Goal: Information Seeking & Learning: Understand process/instructions

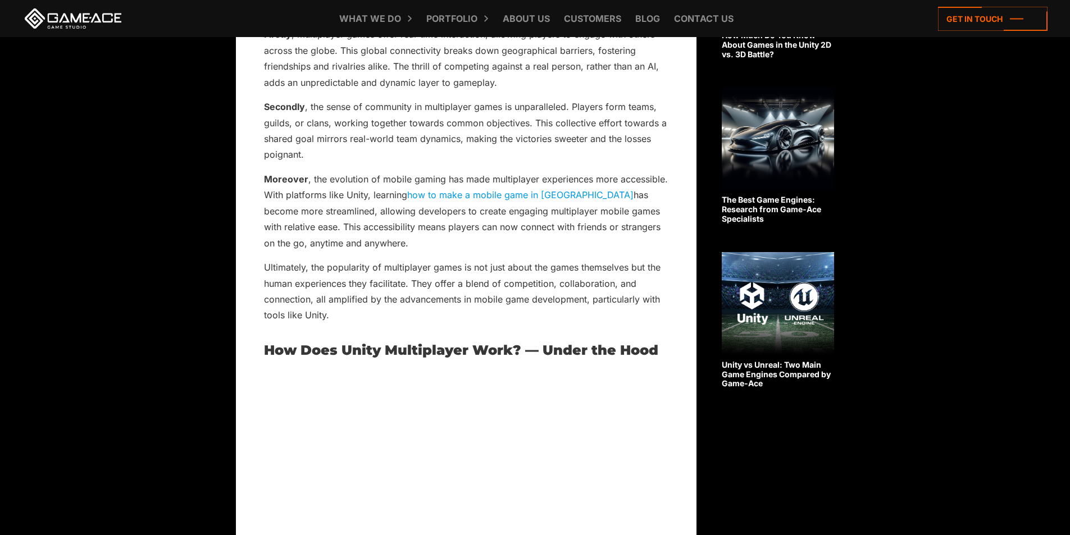
scroll to position [843, 0]
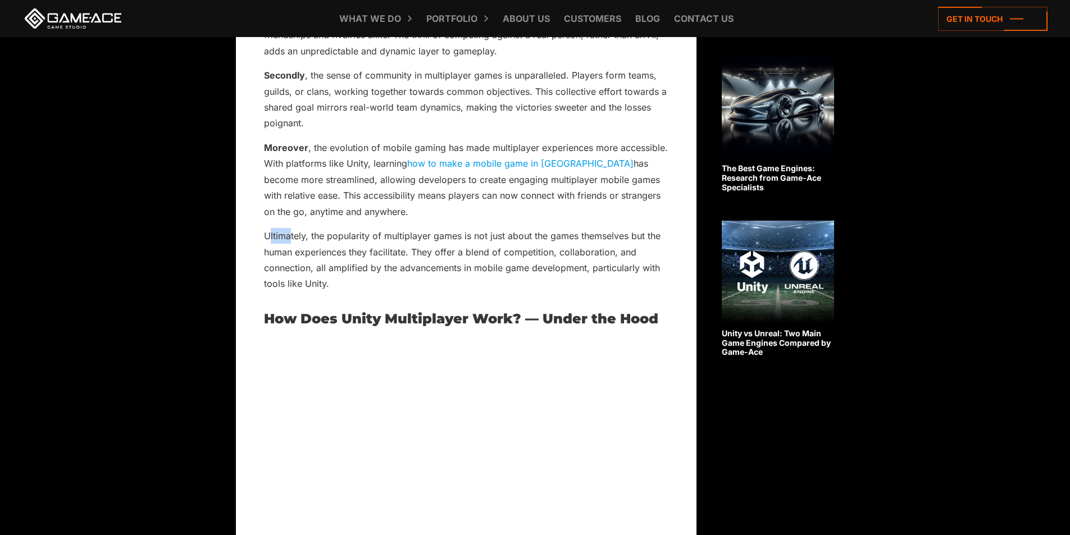
drag, startPoint x: 270, startPoint y: 234, endPoint x: 303, endPoint y: 237, distance: 33.3
click at [292, 234] on p "Ultimately, the popularity of multiplayer games is not just about the games the…" at bounding box center [466, 260] width 404 height 64
drag, startPoint x: 328, startPoint y: 234, endPoint x: 373, endPoint y: 231, distance: 45.0
click at [373, 231] on p "Ultimately, the popularity of multiplayer games is not just about the games the…" at bounding box center [466, 260] width 404 height 64
drag, startPoint x: 385, startPoint y: 236, endPoint x: 459, endPoint y: 234, distance: 74.7
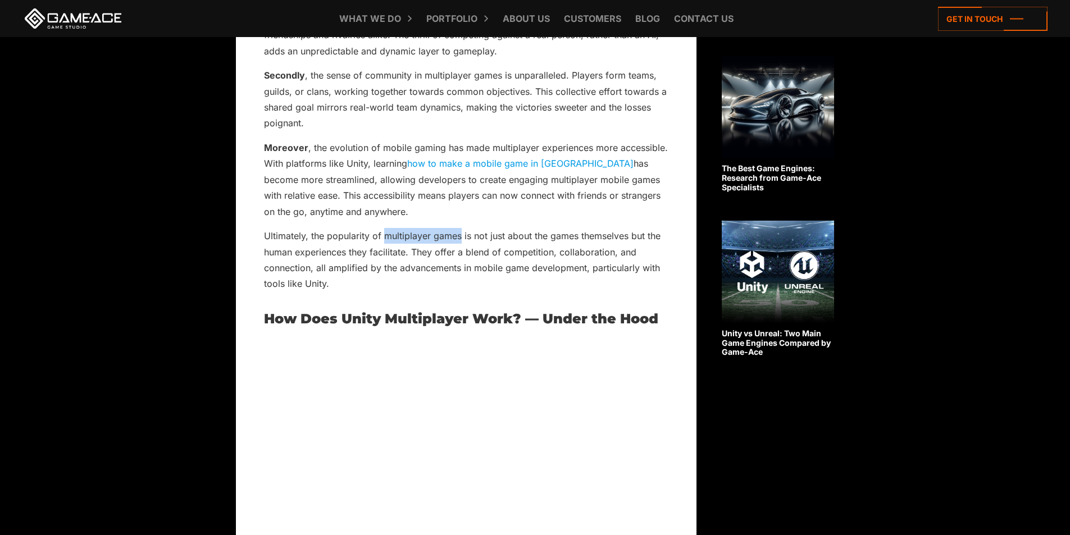
click at [459, 234] on p "Ultimately, the popularity of multiplayer games is not just about the games the…" at bounding box center [466, 260] width 404 height 64
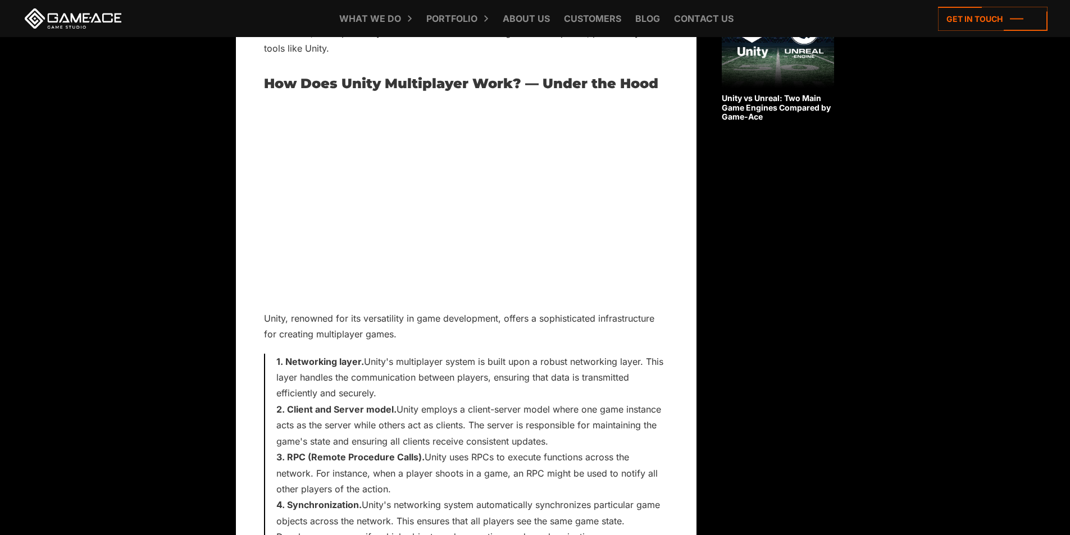
scroll to position [1064, 0]
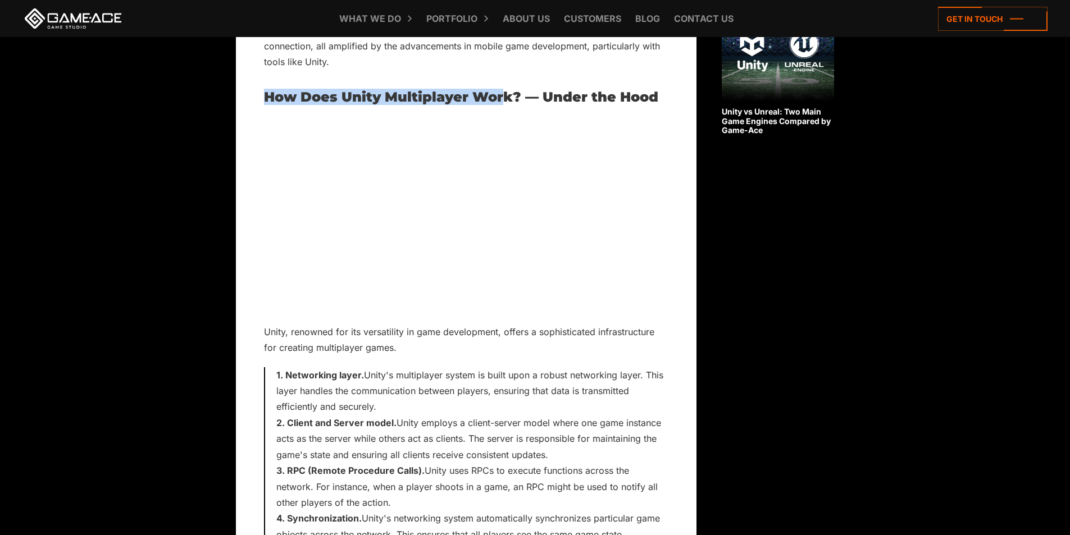
drag, startPoint x: 295, startPoint y: 95, endPoint x: 507, endPoint y: 85, distance: 212.0
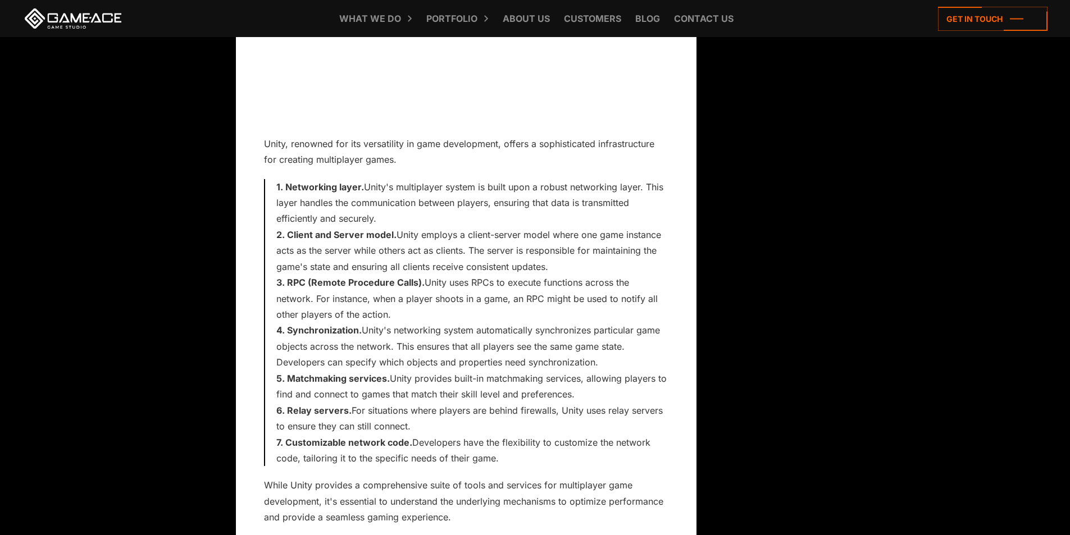
scroll to position [1233, 0]
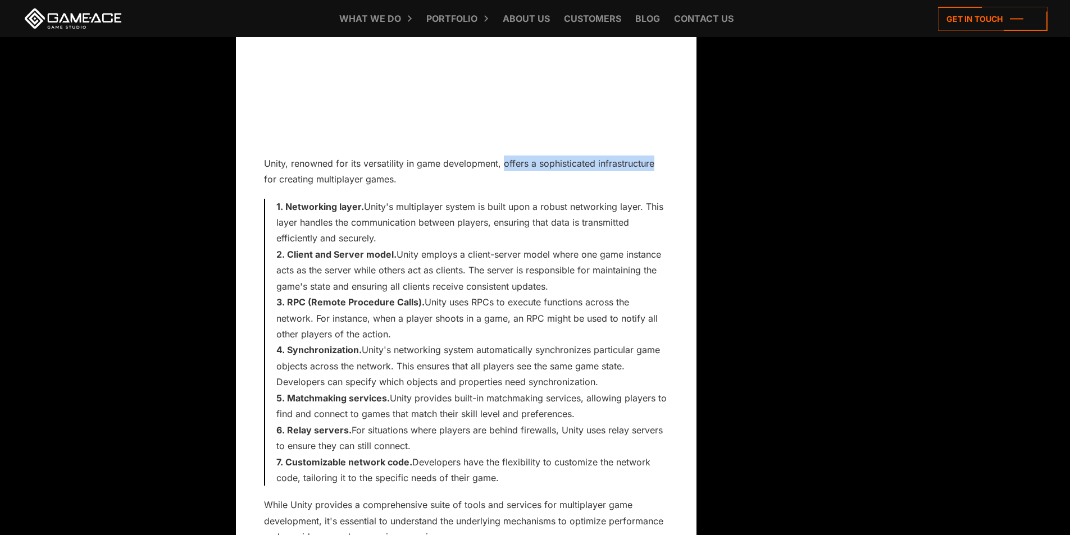
drag, startPoint x: 513, startPoint y: 166, endPoint x: 681, endPoint y: 167, distance: 168.0
drag, startPoint x: 278, startPoint y: 185, endPoint x: 364, endPoint y: 184, distance: 86.0
click at [365, 184] on p "Unity, renowned for its versatility in game development, offers a sophisticated…" at bounding box center [466, 172] width 404 height 32
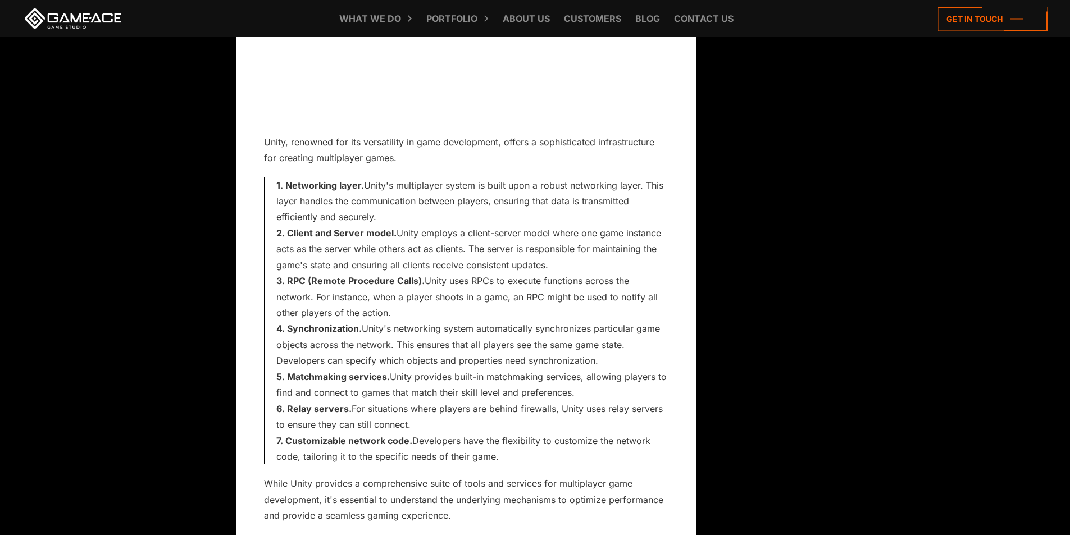
drag, startPoint x: 198, startPoint y: 213, endPoint x: 198, endPoint y: 229, distance: 15.7
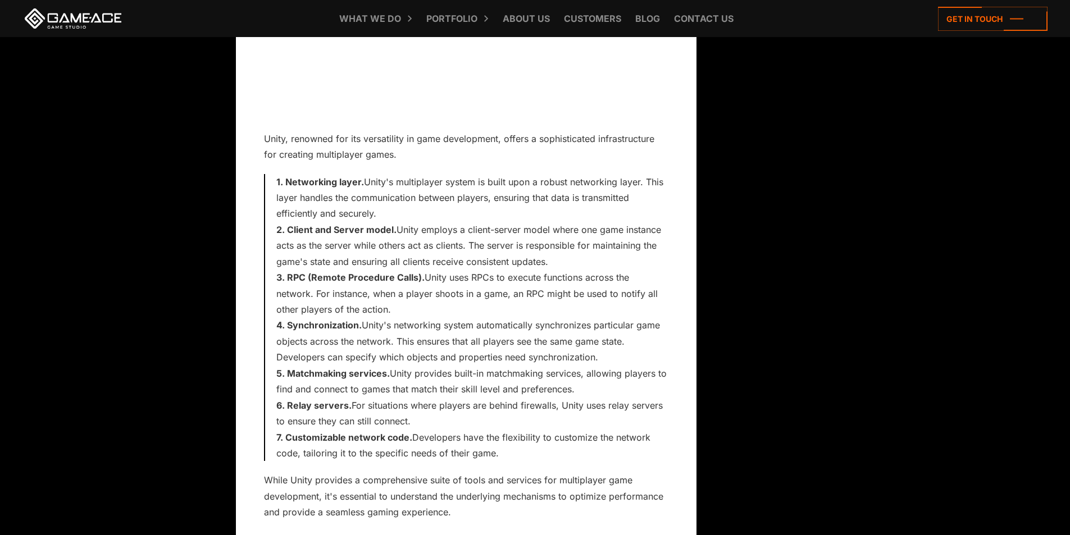
drag, startPoint x: 198, startPoint y: 229, endPoint x: 198, endPoint y: 243, distance: 14.6
drag, startPoint x: 198, startPoint y: 243, endPoint x: 179, endPoint y: 242, distance: 19.7
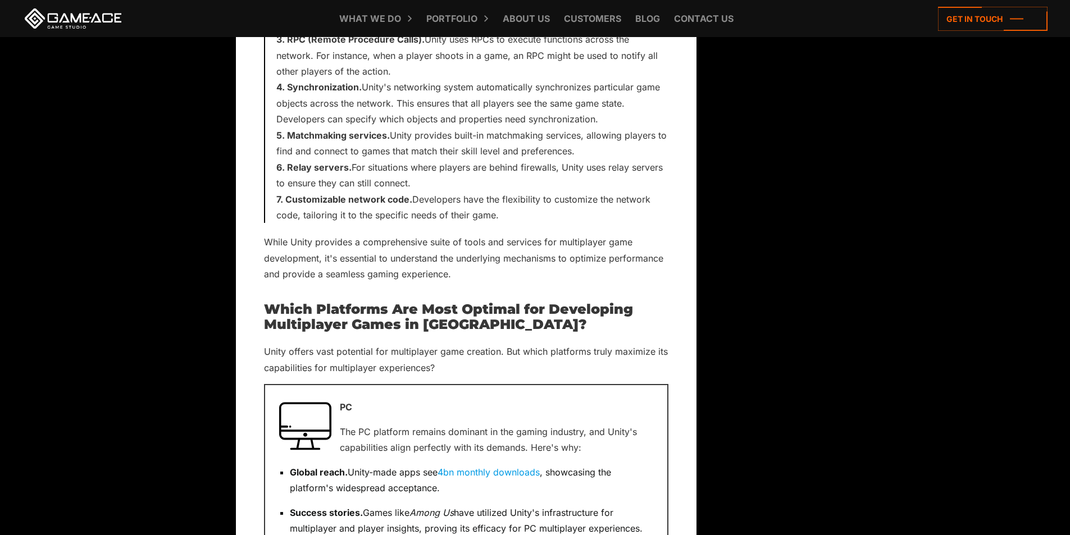
scroll to position [1496, 0]
drag, startPoint x: 364, startPoint y: 216, endPoint x: 477, endPoint y: 215, distance: 113.5
click at [475, 215] on span "Customizable network code. Developers have the flexibility to customize the net…" at bounding box center [463, 206] width 374 height 27
click at [499, 247] on p "While Unity provides a comprehensive suite of tools and services for multiplaye…" at bounding box center [466, 258] width 404 height 48
drag, startPoint x: 384, startPoint y: 199, endPoint x: 413, endPoint y: 219, distance: 35.4
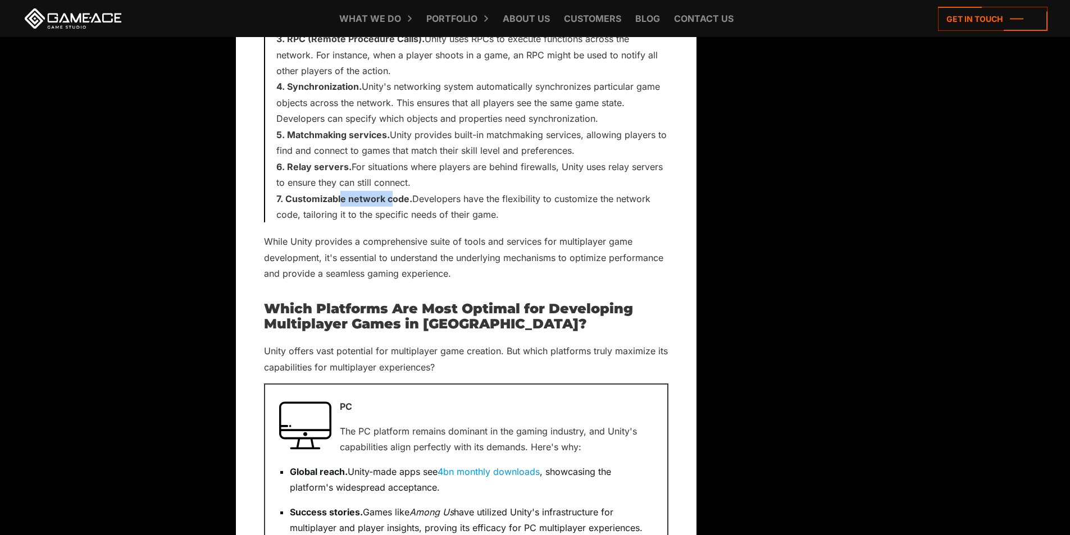
click at [394, 200] on strong "Customizable network code." at bounding box center [348, 198] width 127 height 11
drag, startPoint x: 464, startPoint y: 212, endPoint x: 511, endPoint y: 211, distance: 46.6
click at [511, 211] on li "Customizable network code. Developers have the flexibility to customize the net…" at bounding box center [472, 207] width 392 height 32
drag, startPoint x: 508, startPoint y: 202, endPoint x: 554, endPoint y: 200, distance: 46.1
click at [554, 200] on span "Customizable network code. Developers have the flexibility to customize the net…" at bounding box center [463, 206] width 374 height 27
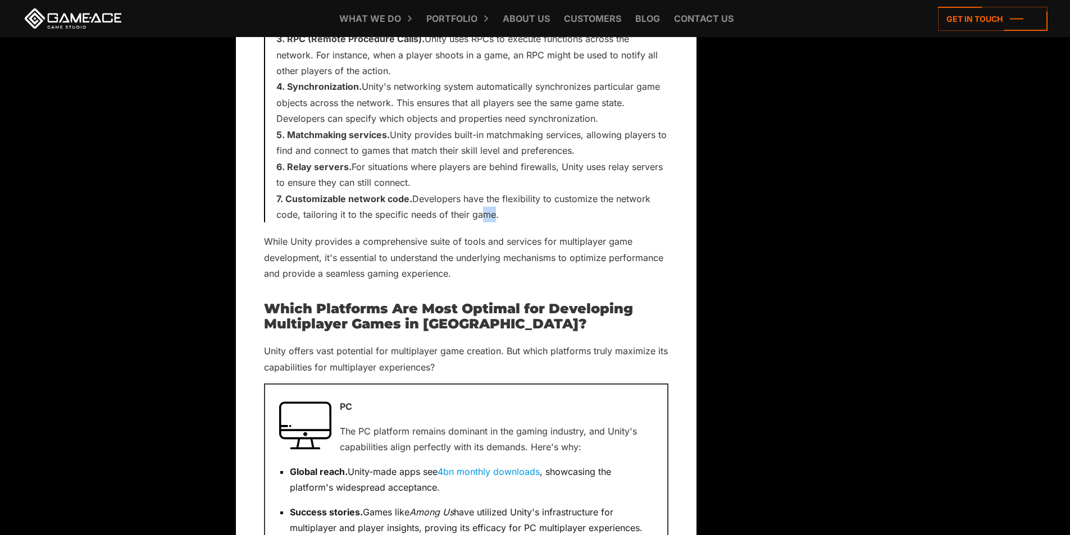
drag, startPoint x: 476, startPoint y: 216, endPoint x: 489, endPoint y: 217, distance: 13.5
click at [489, 217] on span "Customizable network code. Developers have the flexibility to customize the net…" at bounding box center [463, 206] width 374 height 27
drag, startPoint x: 291, startPoint y: 238, endPoint x: 352, endPoint y: 240, distance: 61.3
click at [352, 240] on p "While Unity provides a comprehensive suite of tools and services for multiplaye…" at bounding box center [466, 258] width 404 height 48
drag, startPoint x: 387, startPoint y: 242, endPoint x: 487, endPoint y: 242, distance: 100.0
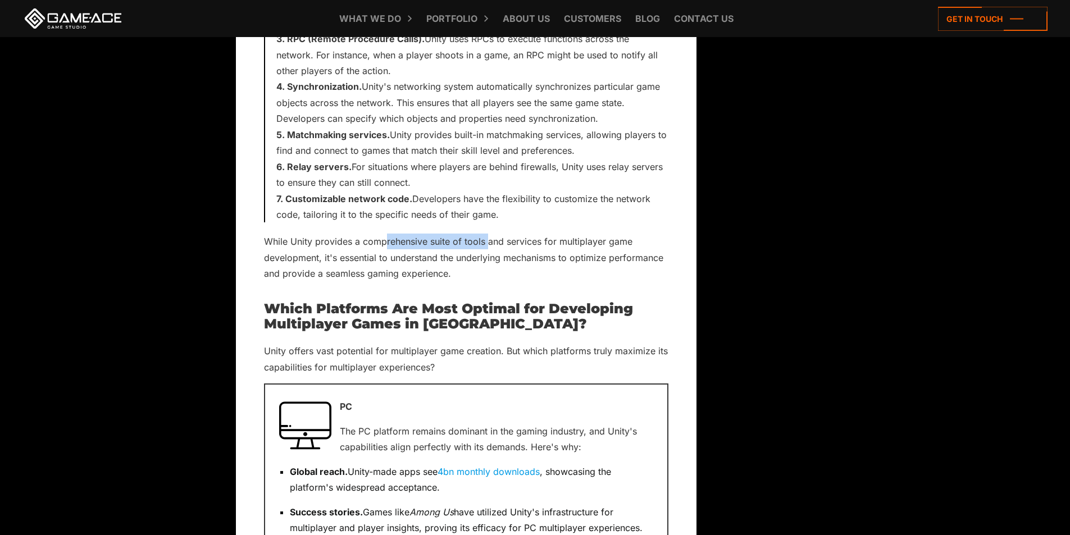
click at [487, 242] on p "While Unity provides a comprehensive suite of tools and services for multiplaye…" at bounding box center [466, 258] width 404 height 48
drag, startPoint x: 514, startPoint y: 243, endPoint x: 556, endPoint y: 243, distance: 42.1
click at [556, 243] on p "While Unity provides a comprehensive suite of tools and services for multiplaye…" at bounding box center [466, 258] width 404 height 48
drag, startPoint x: 572, startPoint y: 242, endPoint x: 619, endPoint y: 247, distance: 47.5
click at [641, 243] on p "While Unity provides a comprehensive suite of tools and services for multiplaye…" at bounding box center [466, 258] width 404 height 48
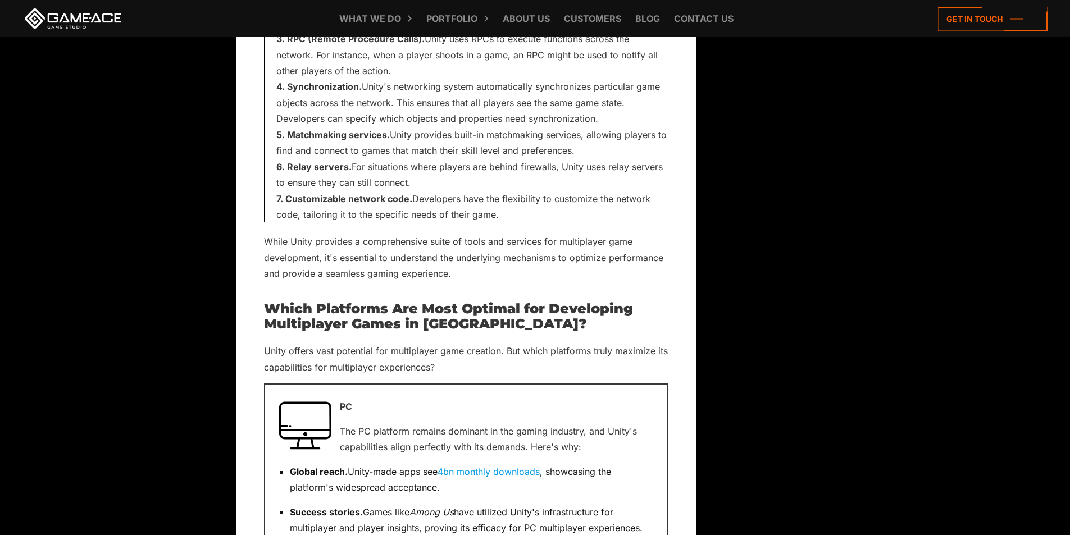
drag, startPoint x: 313, startPoint y: 257, endPoint x: 299, endPoint y: 256, distance: 14.1
click at [302, 257] on p "While Unity provides a comprehensive suite of tools and services for multiplaye…" at bounding box center [466, 258] width 404 height 48
drag, startPoint x: 306, startPoint y: 242, endPoint x: 376, endPoint y: 239, distance: 70.8
click at [363, 240] on p "While Unity provides a comprehensive suite of tools and services for multiplaye…" at bounding box center [466, 258] width 404 height 48
drag, startPoint x: 454, startPoint y: 243, endPoint x: 494, endPoint y: 242, distance: 39.9
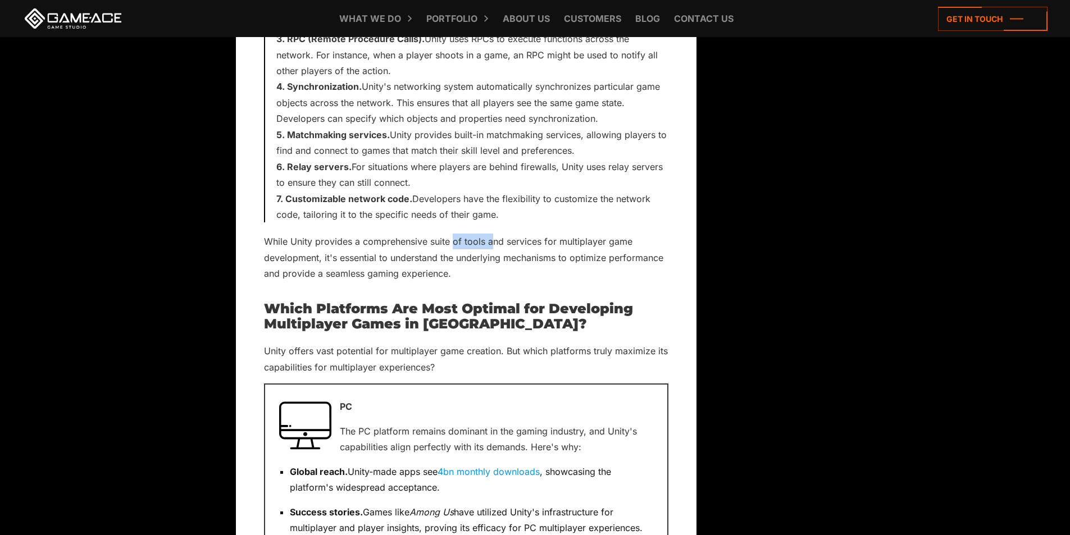
click at [494, 242] on p "While Unity provides a comprehensive suite of tools and services for multiplaye…" at bounding box center [466, 258] width 404 height 48
drag, startPoint x: 557, startPoint y: 239, endPoint x: 581, endPoint y: 239, distance: 24.2
click at [570, 239] on p "While Unity provides a comprehensive suite of tools and services for multiplaye…" at bounding box center [466, 258] width 404 height 48
drag, startPoint x: 604, startPoint y: 239, endPoint x: 610, endPoint y: 239, distance: 6.2
click at [610, 239] on p "While Unity provides a comprehensive suite of tools and services for multiplaye…" at bounding box center [466, 258] width 404 height 48
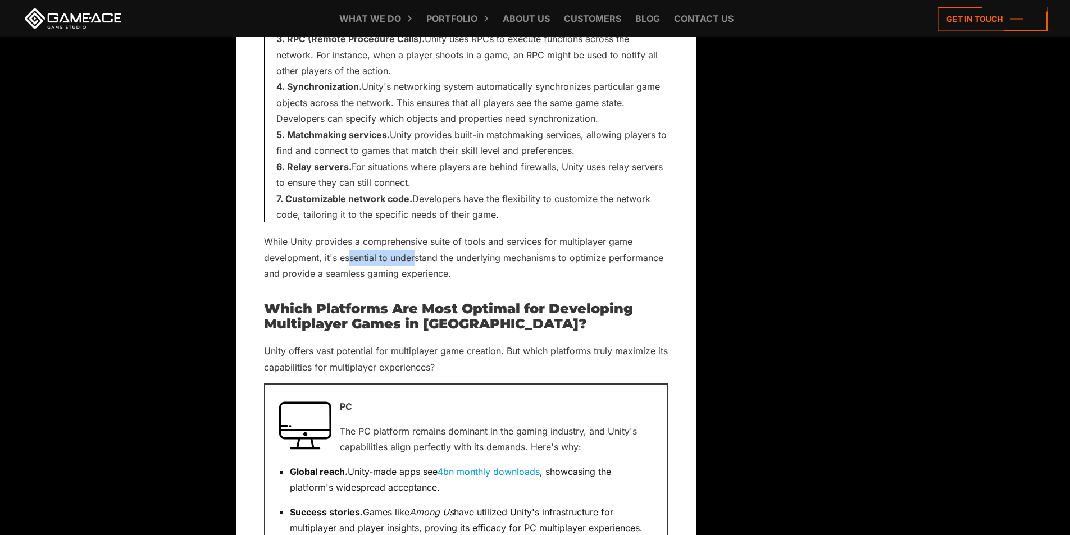
drag, startPoint x: 348, startPoint y: 260, endPoint x: 423, endPoint y: 257, distance: 75.3
click at [420, 257] on p "While Unity provides a comprehensive suite of tools and services for multiplaye…" at bounding box center [466, 258] width 404 height 48
drag, startPoint x: 473, startPoint y: 257, endPoint x: 607, endPoint y: 260, distance: 134.3
click at [607, 260] on p "While Unity provides a comprehensive suite of tools and services for multiplaye…" at bounding box center [466, 258] width 404 height 48
click at [533, 265] on p "While Unity provides a comprehensive suite of tools and services for multiplaye…" at bounding box center [466, 258] width 404 height 48
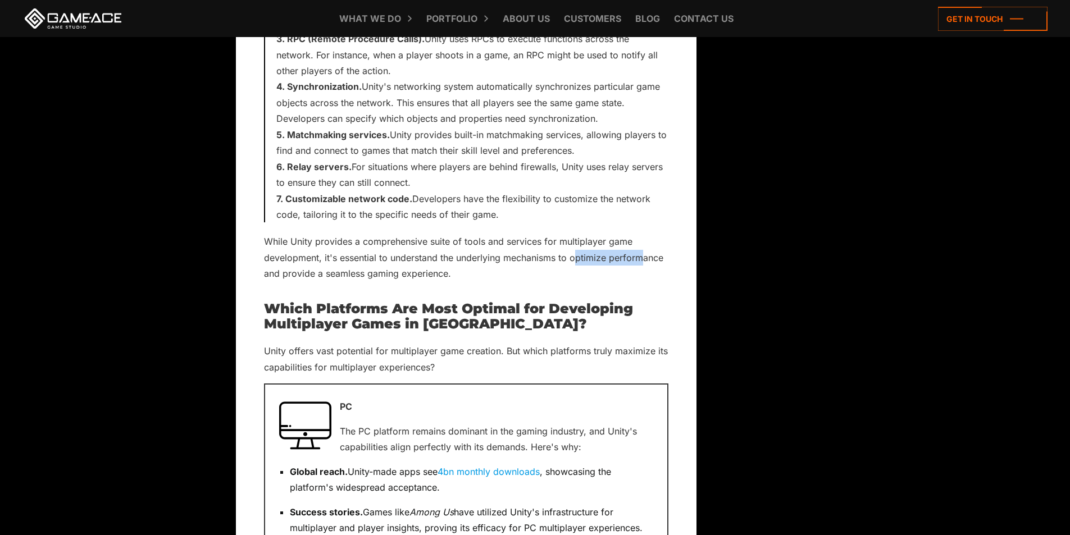
drag, startPoint x: 575, startPoint y: 261, endPoint x: 631, endPoint y: 257, distance: 56.3
click at [643, 260] on p "While Unity provides a comprehensive suite of tools and services for multiplaye…" at bounding box center [466, 258] width 404 height 48
drag, startPoint x: 312, startPoint y: 274, endPoint x: 353, endPoint y: 274, distance: 41.0
click at [351, 274] on p "While Unity provides a comprehensive suite of tools and services for multiplaye…" at bounding box center [466, 258] width 404 height 48
drag, startPoint x: 381, startPoint y: 275, endPoint x: 435, endPoint y: 277, distance: 54.0
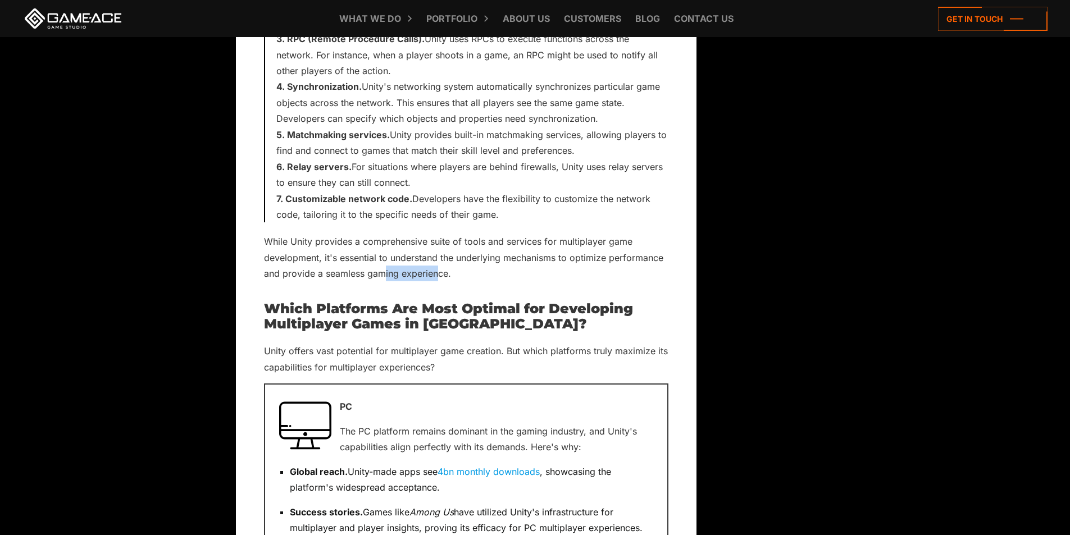
click at [435, 277] on p "While Unity provides a comprehensive suite of tools and services for multiplaye…" at bounding box center [466, 258] width 404 height 48
drag, startPoint x: 494, startPoint y: 257, endPoint x: 550, endPoint y: 259, distance: 56.2
click at [550, 259] on p "While Unity provides a comprehensive suite of tools and services for multiplaye…" at bounding box center [466, 258] width 404 height 48
click at [535, 278] on p "While Unity provides a comprehensive suite of tools and services for multiplaye…" at bounding box center [466, 258] width 404 height 48
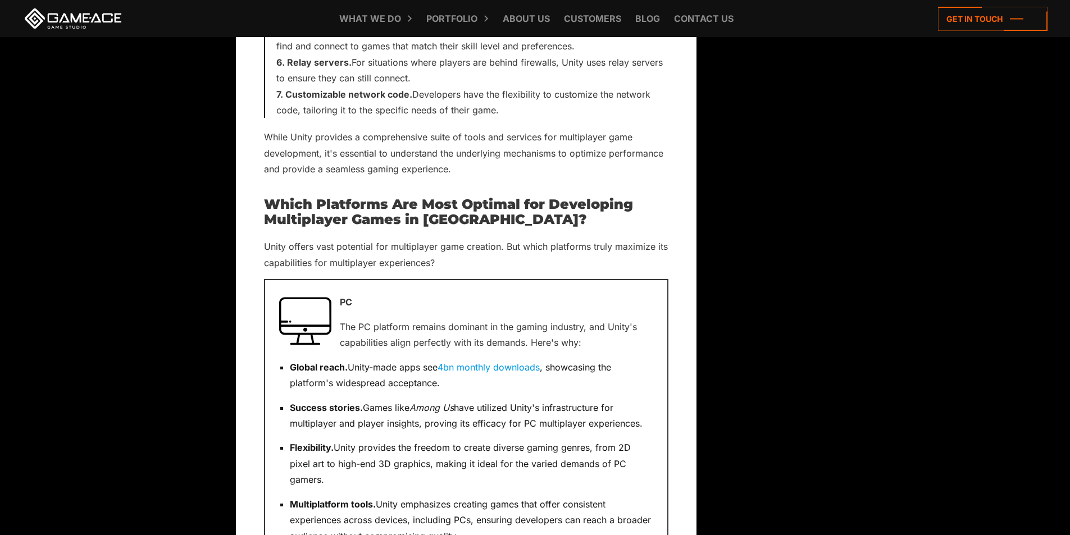
scroll to position [1609, 0]
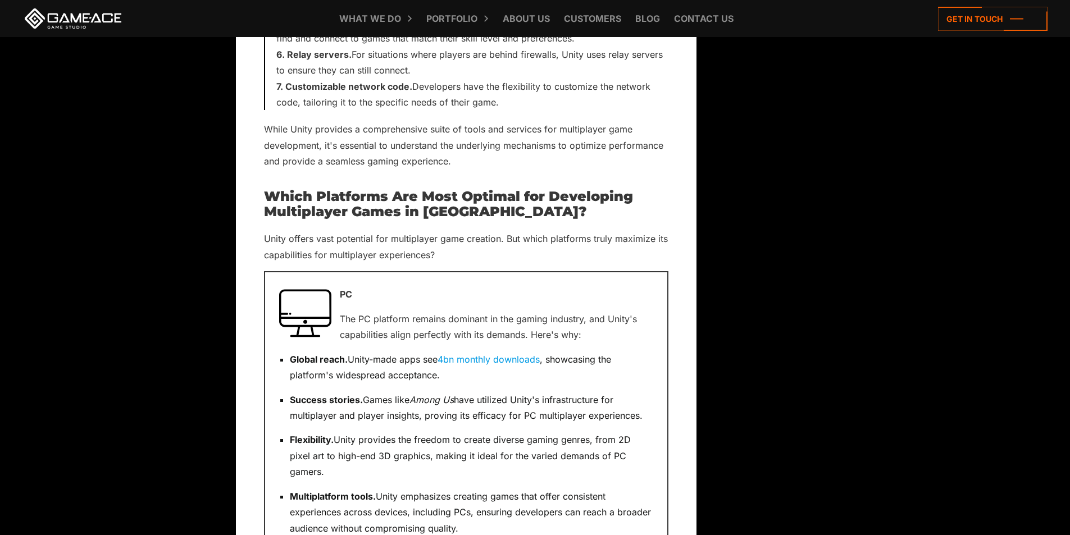
drag, startPoint x: 500, startPoint y: 208, endPoint x: 588, endPoint y: 205, distance: 88.3
click at [588, 205] on h2 "Which Platforms Are Most Optimal for Developing Multiplayer Games in [GEOGRAPHI…" at bounding box center [466, 204] width 404 height 30
drag, startPoint x: 420, startPoint y: 216, endPoint x: 449, endPoint y: 217, distance: 29.2
click at [449, 217] on h2 "Which Platforms Are Most Optimal for Developing Multiplayer Games in [GEOGRAPHI…" at bounding box center [466, 204] width 404 height 30
drag, startPoint x: 282, startPoint y: 240, endPoint x: 497, endPoint y: 238, distance: 215.2
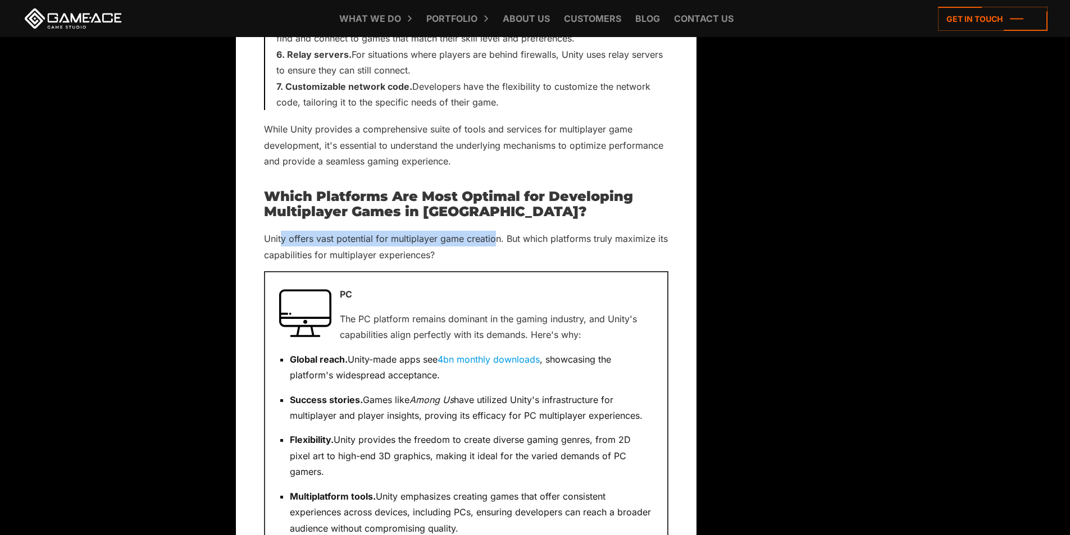
click at [497, 238] on p "Unity offers vast potential for multiplayer game creation. But which platforms …" at bounding box center [466, 247] width 404 height 32
drag, startPoint x: 504, startPoint y: 249, endPoint x: 518, endPoint y: 241, distance: 16.1
click at [507, 249] on p "Unity offers vast potential for multiplayer game creation. But which platforms …" at bounding box center [466, 247] width 404 height 32
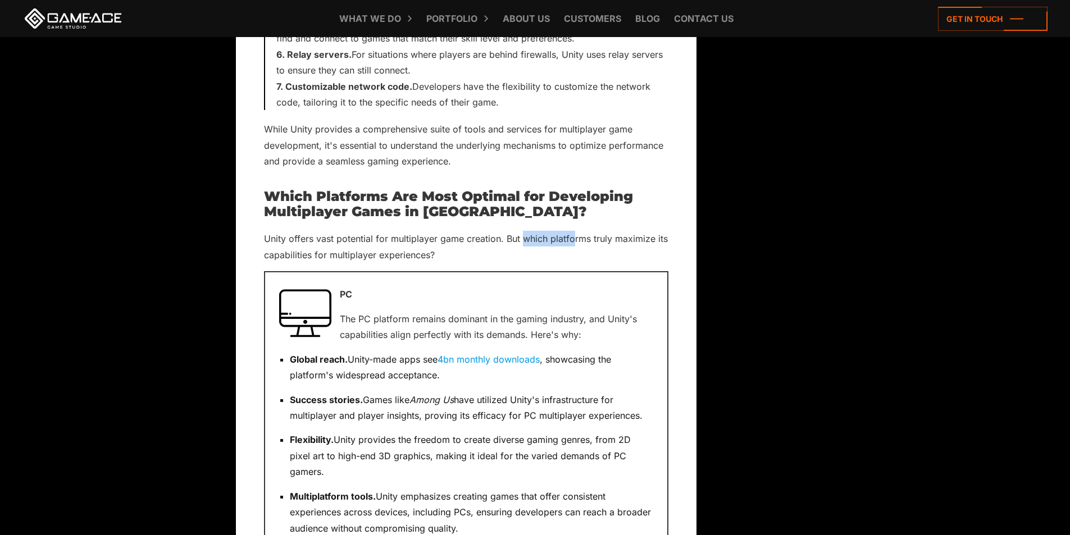
drag, startPoint x: 525, startPoint y: 238, endPoint x: 576, endPoint y: 235, distance: 50.6
click at [576, 239] on p "Unity offers vast potential for multiplayer game creation. But which platforms …" at bounding box center [466, 247] width 404 height 32
click at [565, 253] on p "Unity offers vast potential for multiplayer game creation. But which platforms …" at bounding box center [466, 247] width 404 height 32
drag, startPoint x: 597, startPoint y: 235, endPoint x: 676, endPoint y: 238, distance: 78.7
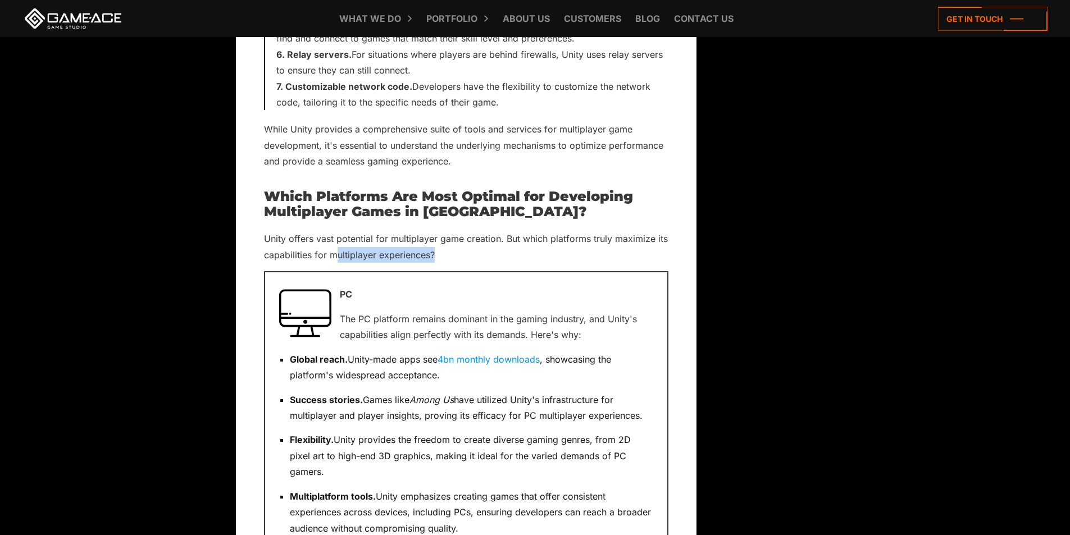
drag, startPoint x: 339, startPoint y: 251, endPoint x: 445, endPoint y: 254, distance: 106.2
click at [445, 254] on p "Unity offers vast potential for multiplayer game creation. But which platforms …" at bounding box center [466, 247] width 404 height 32
click at [487, 252] on p "Unity offers vast potential for multiplayer game creation. But which platforms …" at bounding box center [466, 247] width 404 height 32
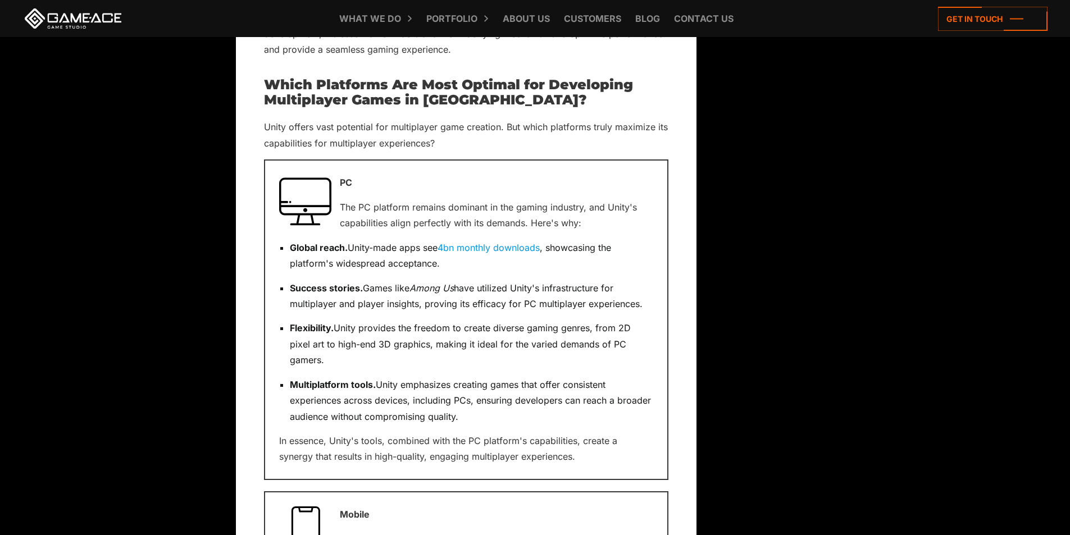
scroll to position [1721, 0]
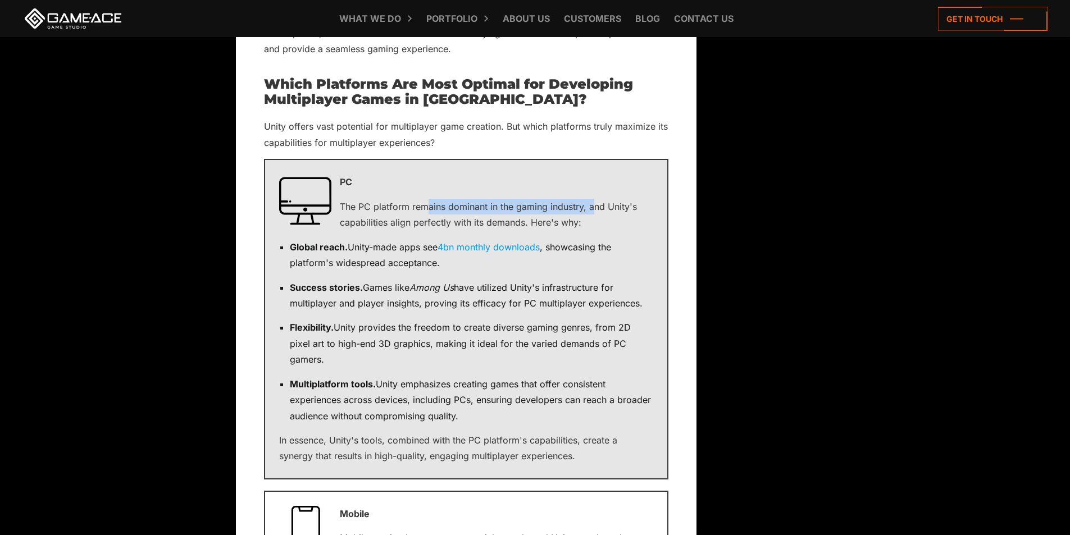
drag, startPoint x: 431, startPoint y: 208, endPoint x: 593, endPoint y: 213, distance: 161.3
click at [593, 213] on p "The PC platform remains dominant in the gaming industry, and Unity's capabiliti…" at bounding box center [466, 215] width 374 height 32
drag, startPoint x: 397, startPoint y: 224, endPoint x: 516, endPoint y: 224, distance: 119.1
click at [516, 224] on p "The PC platform remains dominant in the gaming industry, and Unity's capabiliti…" at bounding box center [466, 215] width 374 height 32
drag, startPoint x: 309, startPoint y: 251, endPoint x: 336, endPoint y: 252, distance: 27.0
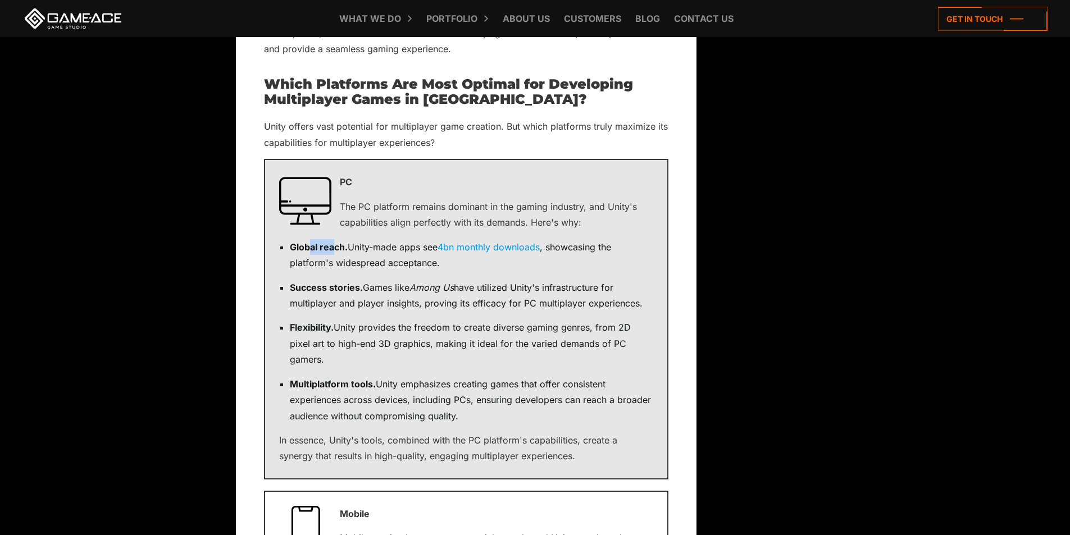
click at [334, 252] on strong "Global reach." at bounding box center [319, 247] width 58 height 11
drag
click at [444, 245] on p "Global reach. Unity-made apps see 4bn monthly downloads , showcasing the platfo…" at bounding box center [471, 255] width 363 height 32
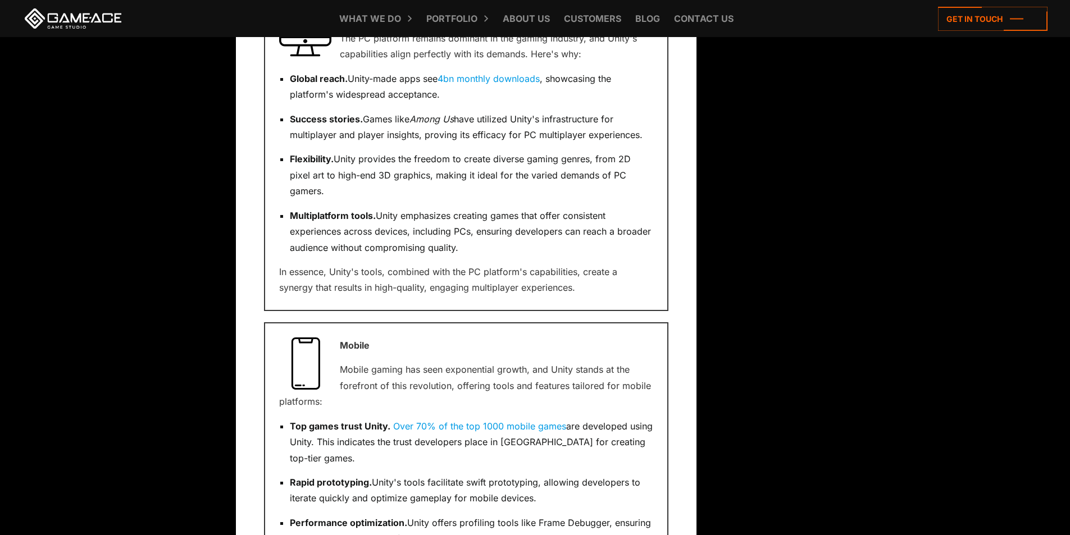
scroll to position [1833, 0]
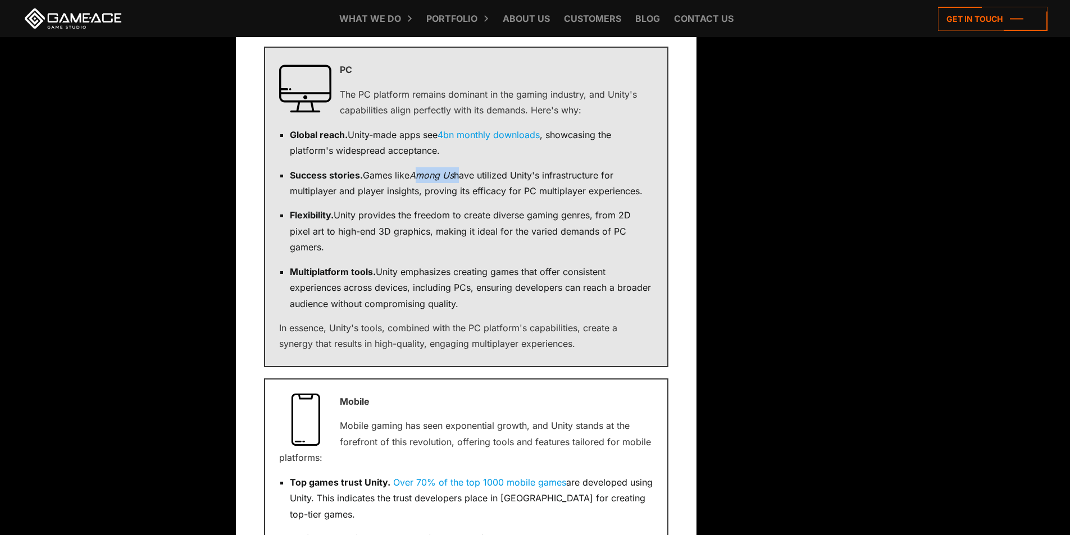
drag, startPoint x: 417, startPoint y: 172, endPoint x: 460, endPoint y: 175, distance: 42.8
click at [460, 175] on p "Success stories. Games like Among Us have utilized Unity's infrastructure for m…" at bounding box center [471, 183] width 363 height 32
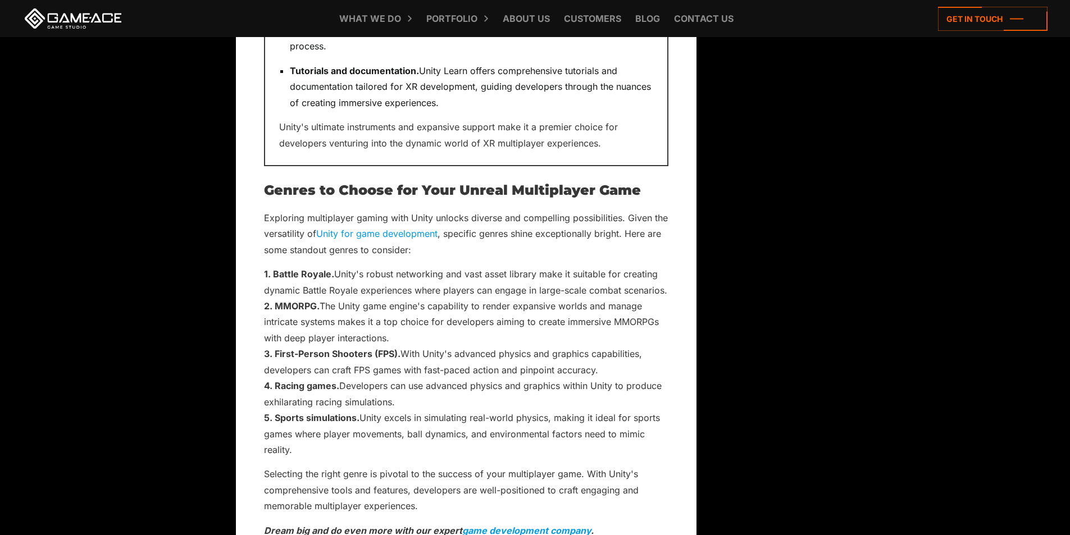
scroll to position [3238, 0]
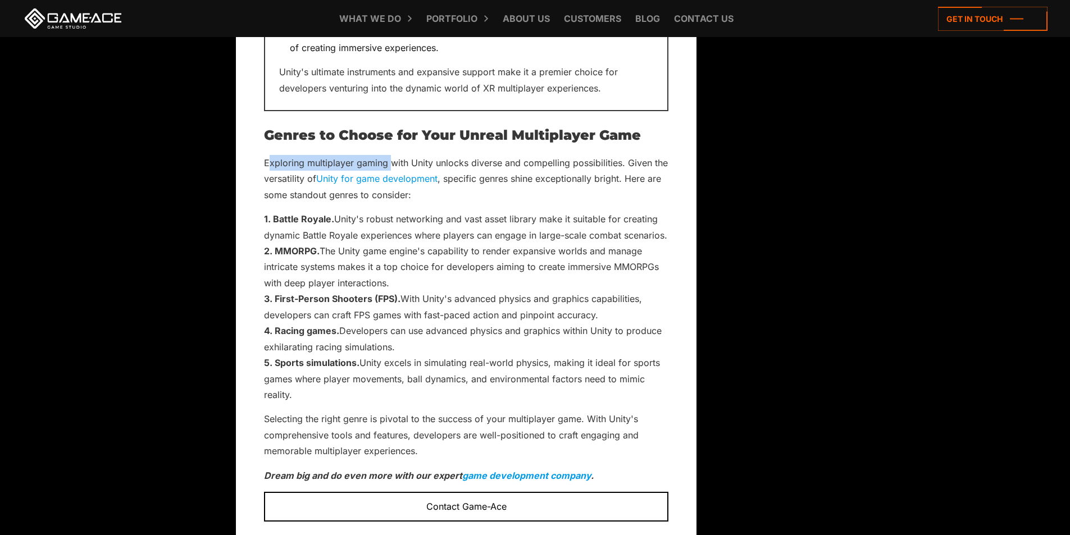
drag, startPoint x: 330, startPoint y: 140, endPoint x: 389, endPoint y: 143, distance: 58.5
click at [389, 155] on p "Exploring multiplayer gaming with Unity unlocks diverse and compelling possibil…" at bounding box center [466, 179] width 404 height 48
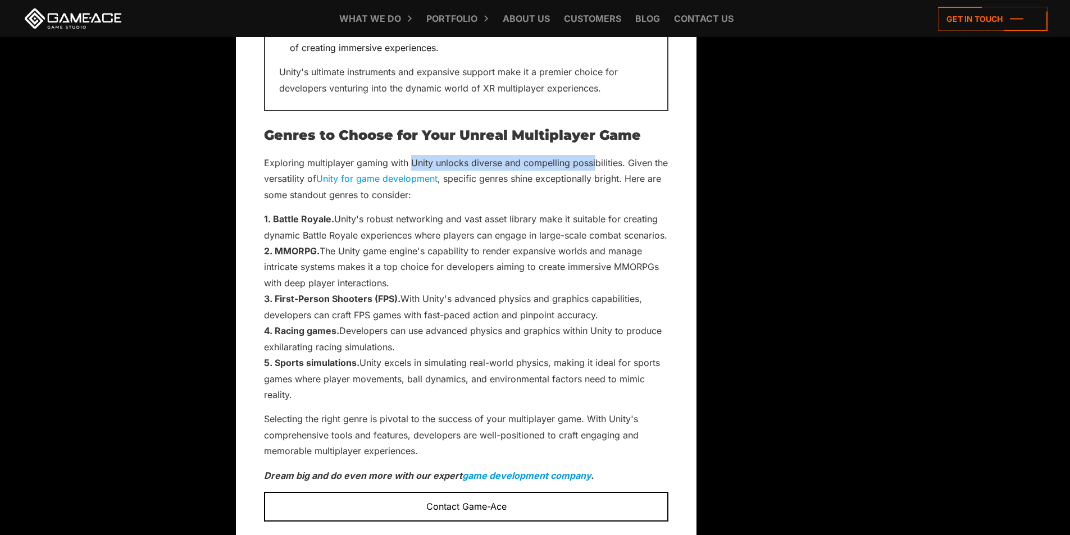
drag, startPoint x: 409, startPoint y: 144, endPoint x: 594, endPoint y: 146, distance: 184.8
click at [594, 155] on p "Exploring multiplayer gaming with Unity unlocks diverse and compelling possibil…" at bounding box center [466, 179] width 404 height 48
click at [703, 149] on div "Back to top How to Make a Multiplayer Game in Unity: Quick Guide October 20, 20…" at bounding box center [535, 109] width 598 height 5935
drag, startPoint x: 512, startPoint y: 163, endPoint x: 616, endPoint y: 166, distance: 104.5
click at [616, 166] on p "Exploring multiplayer gaming with Unity unlocks diverse and compelling possibil…" at bounding box center [466, 179] width 404 height 48
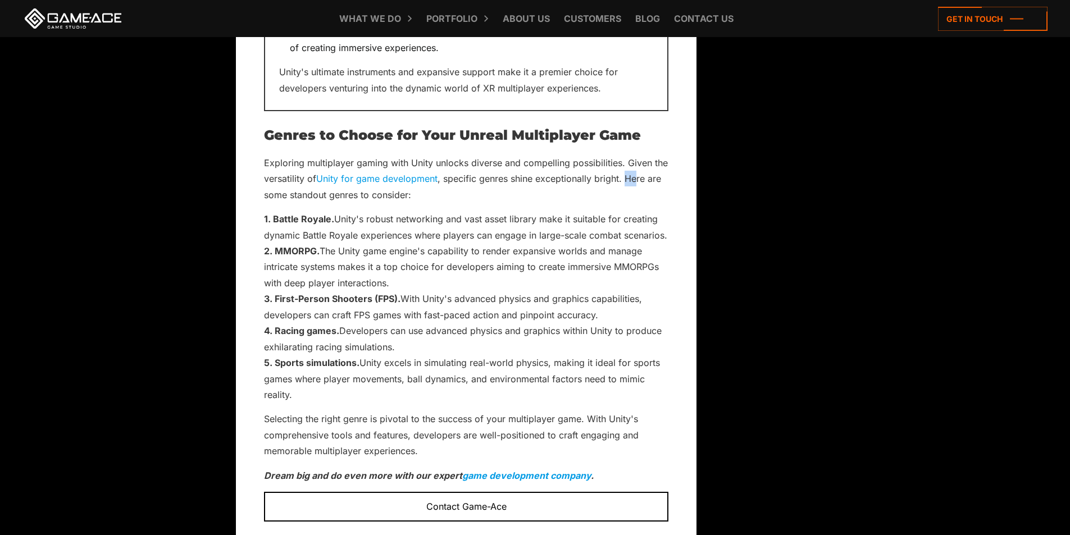
drag, startPoint x: 628, startPoint y: 164, endPoint x: 638, endPoint y: 163, distance: 10.2
click at [638, 163] on p "Exploring multiplayer gaming with Unity unlocks diverse and compelling possibil…" at bounding box center [466, 179] width 404 height 48
drag, startPoint x: 275, startPoint y: 202, endPoint x: 313, endPoint y: 201, distance: 37.6
click at [313, 213] on strong "Battle Royale." at bounding box center [303, 218] width 61 height 11
drag, startPoint x: 356, startPoint y: 202, endPoint x: 480, endPoint y: 204, distance: 123.6
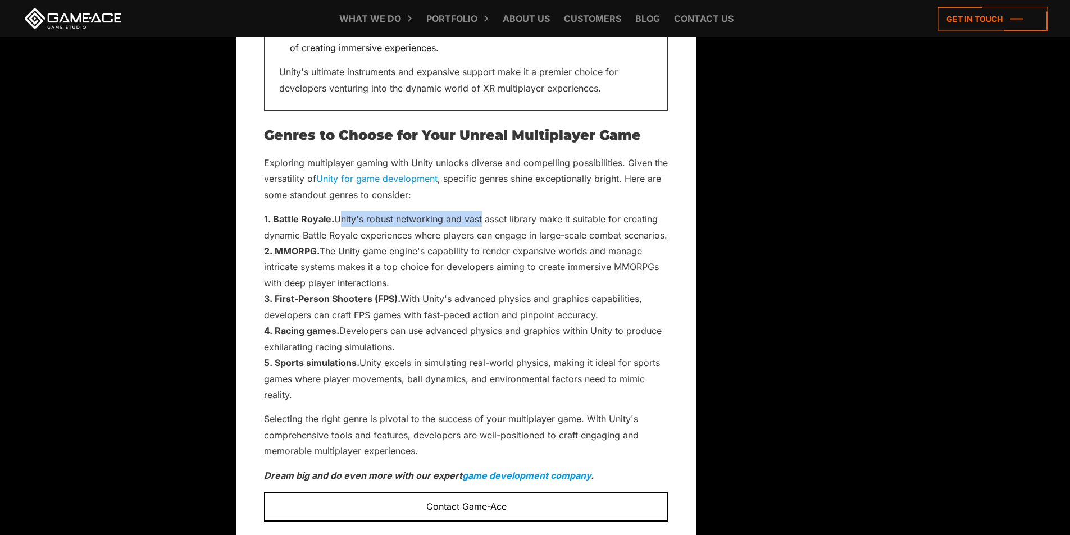
click at [480, 213] on span "Battle Royale. Unity's robust networking and vast asset library make it suitabl…" at bounding box center [465, 226] width 403 height 27
click at [180, 247] on body "Back to top How to Make a Multiplayer Game in Unity: Quick Guide October 20, 20…" at bounding box center [535, 413] width 1070 height 7303
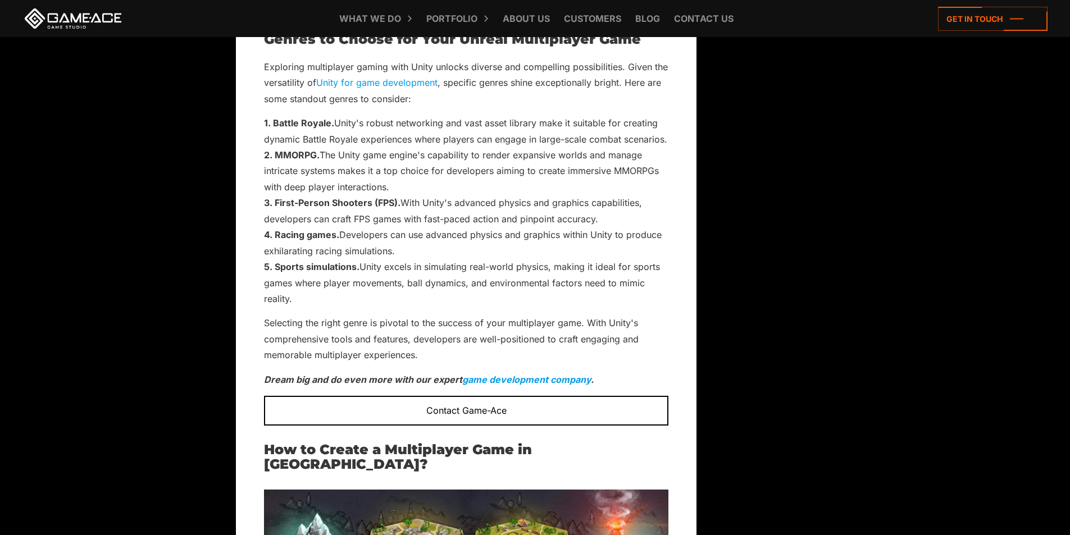
scroll to position [3463, 0]
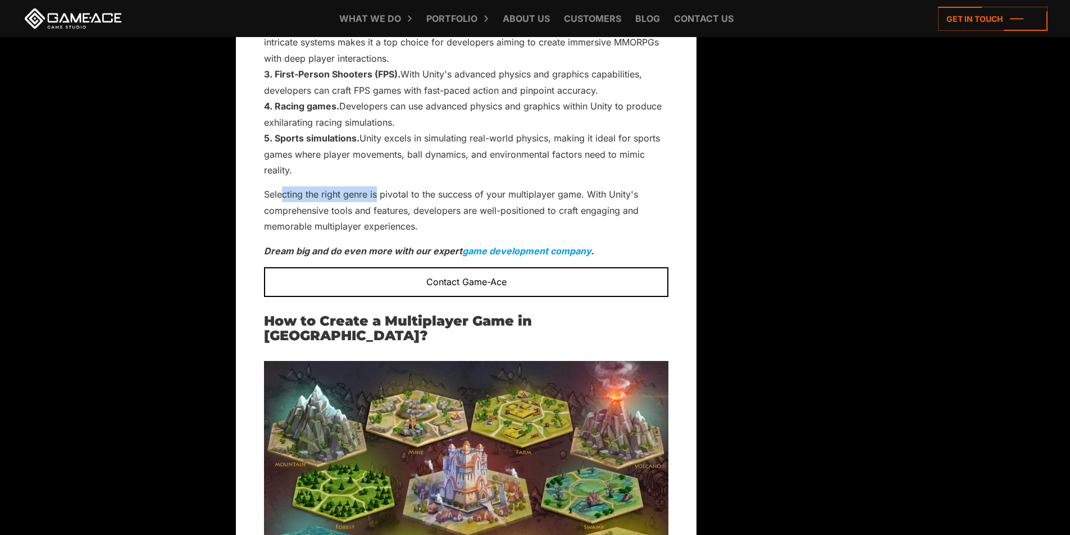
drag, startPoint x: 284, startPoint y: 180, endPoint x: 379, endPoint y: 182, distance: 95.0
click at [379, 186] on p "Selecting the right genre is pivotal to the success of your multiplayer game. W…" at bounding box center [466, 210] width 404 height 48
click at [189, 245] on body "Back to top How to Make a Multiplayer Game in Unity: Quick Guide October 20, 20…" at bounding box center [535, 188] width 1070 height 7303
drag, startPoint x: 358, startPoint y: 184, endPoint x: 391, endPoint y: 178, distance: 33.7
click at [386, 186] on p "Selecting the right genre is pivotal to the success of your multiplayer game. W…" at bounding box center [466, 210] width 404 height 48
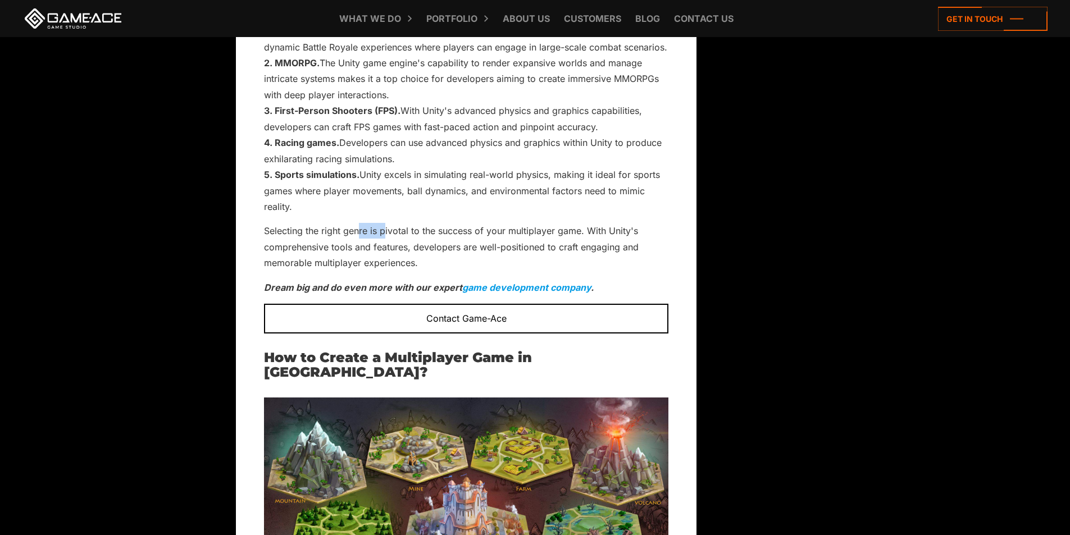
scroll to position [3406, 0]
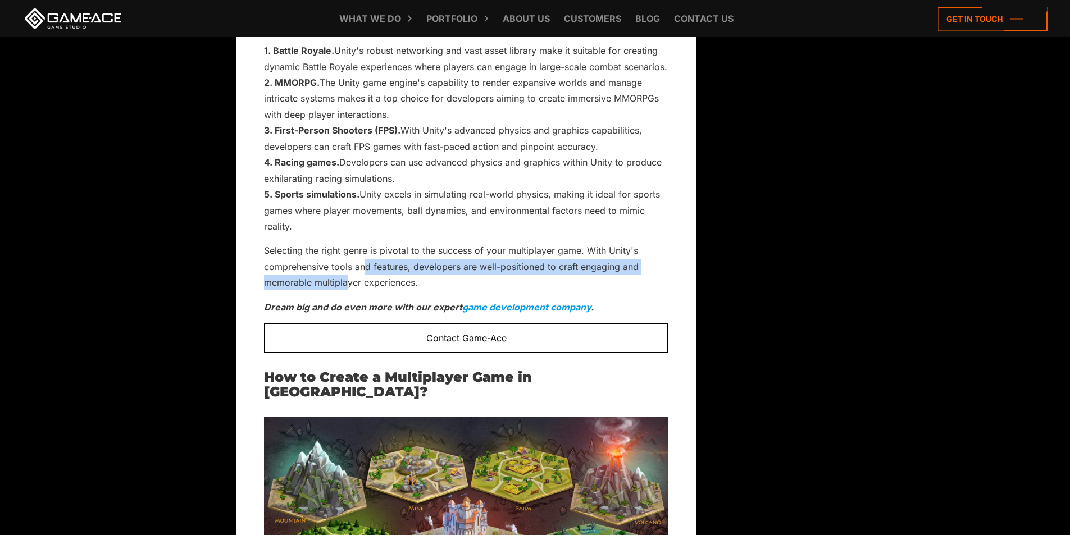
drag, startPoint x: 348, startPoint y: 260, endPoint x: 367, endPoint y: 258, distance: 19.2
click at [367, 258] on p "Selecting the right genre is pivotal to the success of your multiplayer game. W…" at bounding box center [466, 267] width 404 height 48
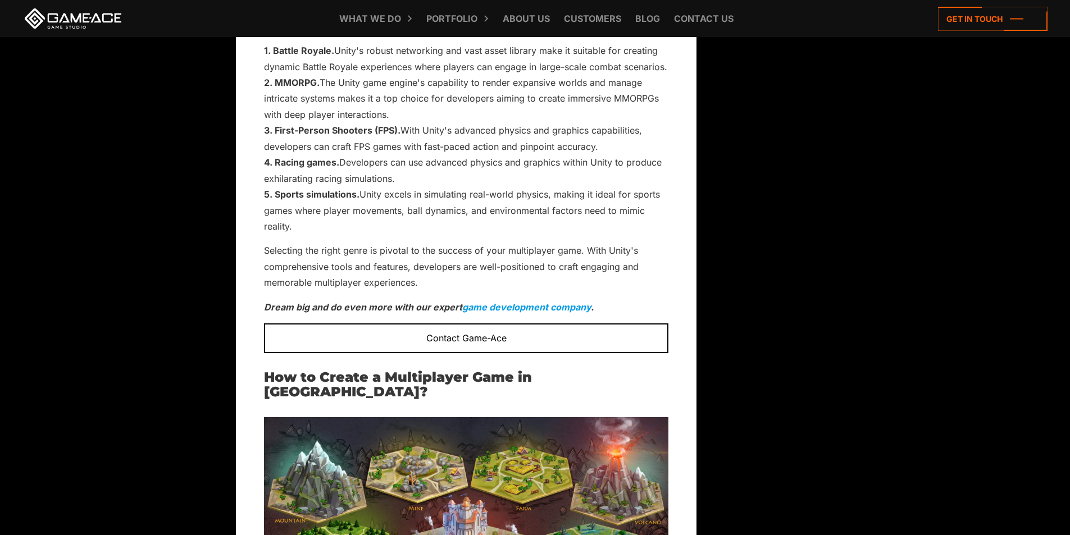
click at [486, 272] on p "Selecting the right genre is pivotal to the success of your multiplayer game. W…" at bounding box center [466, 267] width 404 height 48
drag, startPoint x: 536, startPoint y: 252, endPoint x: 553, endPoint y: 254, distance: 16.9
click at [553, 254] on p "Selecting the right genre is pivotal to the success of your multiplayer game. W…" at bounding box center [466, 267] width 404 height 48
click at [561, 264] on p "Selecting the right genre is pivotal to the success of your multiplayer game. W…" at bounding box center [466, 267] width 404 height 48
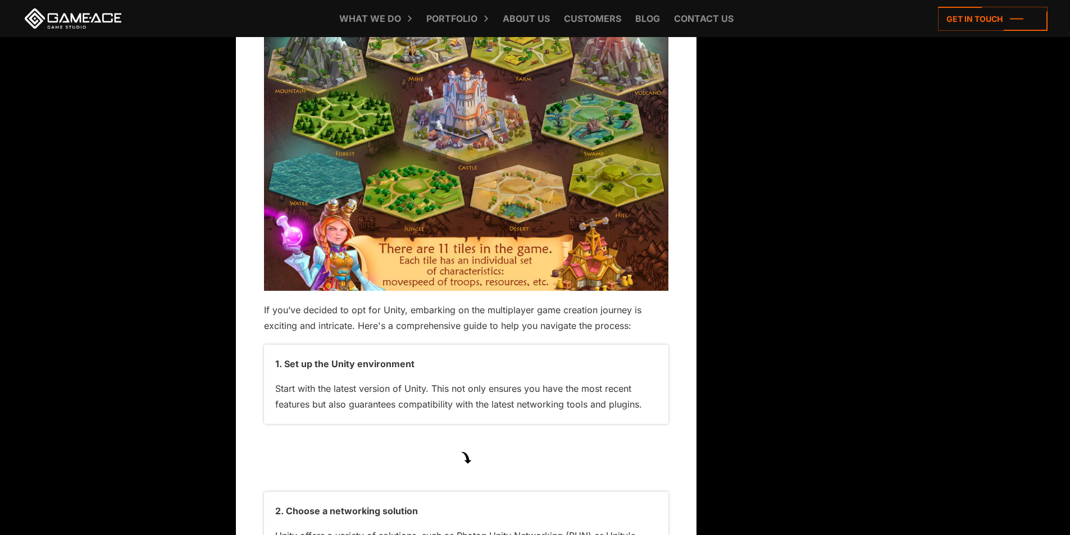
scroll to position [3912, 0]
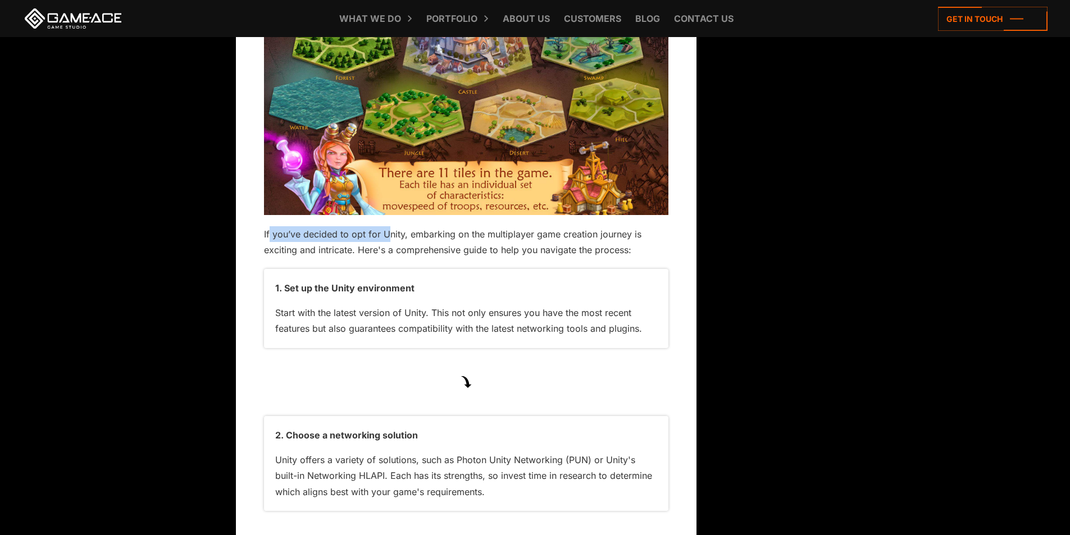
drag, startPoint x: 269, startPoint y: 203, endPoint x: 387, endPoint y: 203, distance: 118.5
click at [387, 226] on p "If you’ve decided to opt for Unity, embarking on the multiplayer game creation …" at bounding box center [466, 242] width 404 height 32
drag, startPoint x: 408, startPoint y: 201, endPoint x: 636, endPoint y: 207, distance: 228.7
click at [636, 226] on p "If you’ve decided to opt for Unity, embarking on the multiplayer game creation …" at bounding box center [466, 242] width 404 height 32
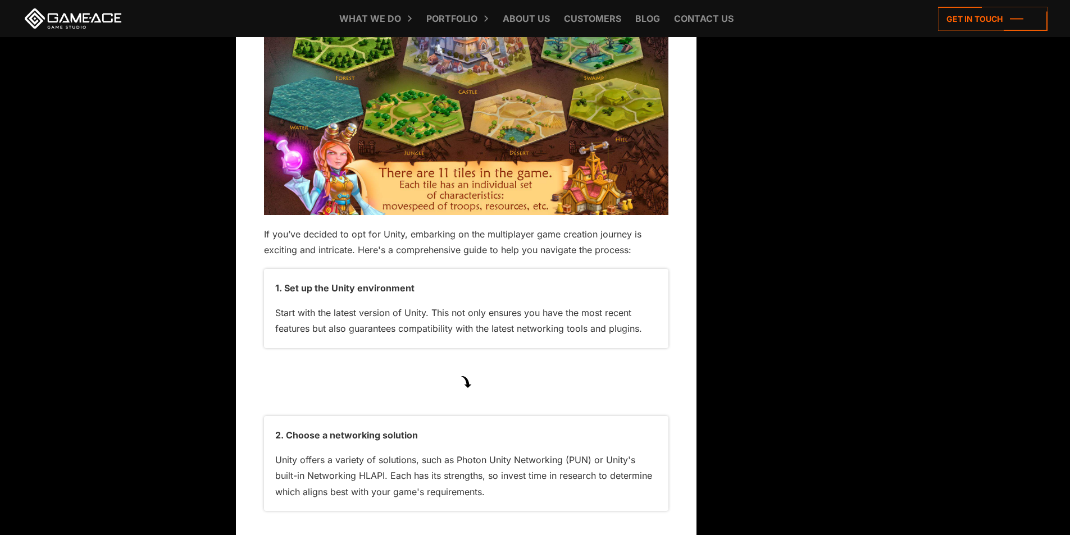
drag, startPoint x: 285, startPoint y: 256, endPoint x: 301, endPoint y: 258, distance: 15.3
click at [301, 280] on p "1. Set up the Unity environment" at bounding box center [466, 288] width 382 height 16
drag, startPoint x: 304, startPoint y: 259, endPoint x: 322, endPoint y: 262, distance: 17.6
click at [311, 280] on p "1. Set up the Unity environment" at bounding box center [466, 288] width 382 height 16
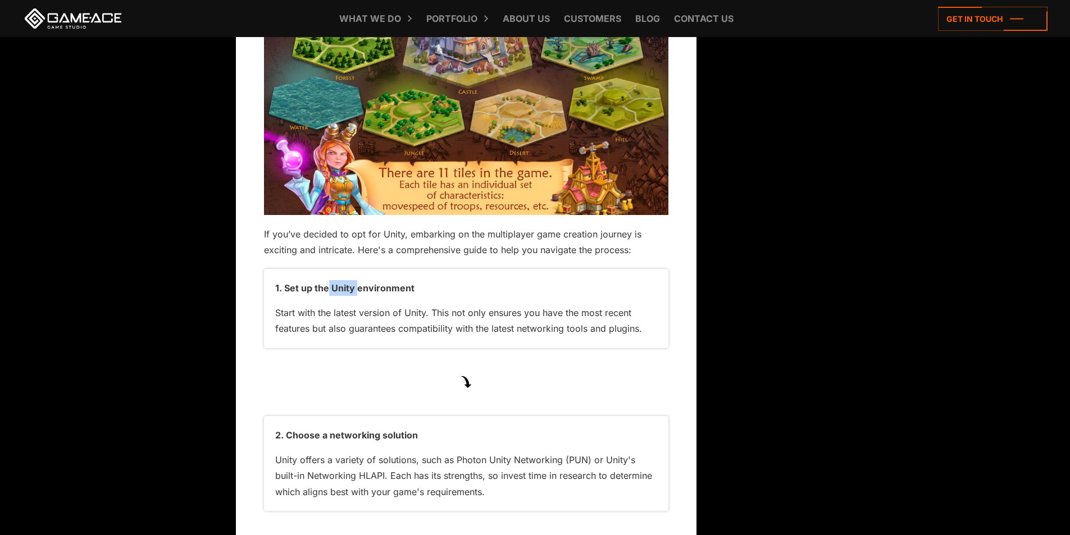
drag, startPoint x: 327, startPoint y: 256, endPoint x: 358, endPoint y: 258, distance: 31.0
click at [358, 280] on p "1. Set up the Unity environment" at bounding box center [466, 288] width 382 height 16
click at [357, 280] on p "1. Set up the Unity environment" at bounding box center [466, 288] width 382 height 16
drag, startPoint x: 357, startPoint y: 258, endPoint x: 421, endPoint y: 258, distance: 64.6
click at [421, 280] on p "1. Set up the Unity environment" at bounding box center [466, 288] width 382 height 16
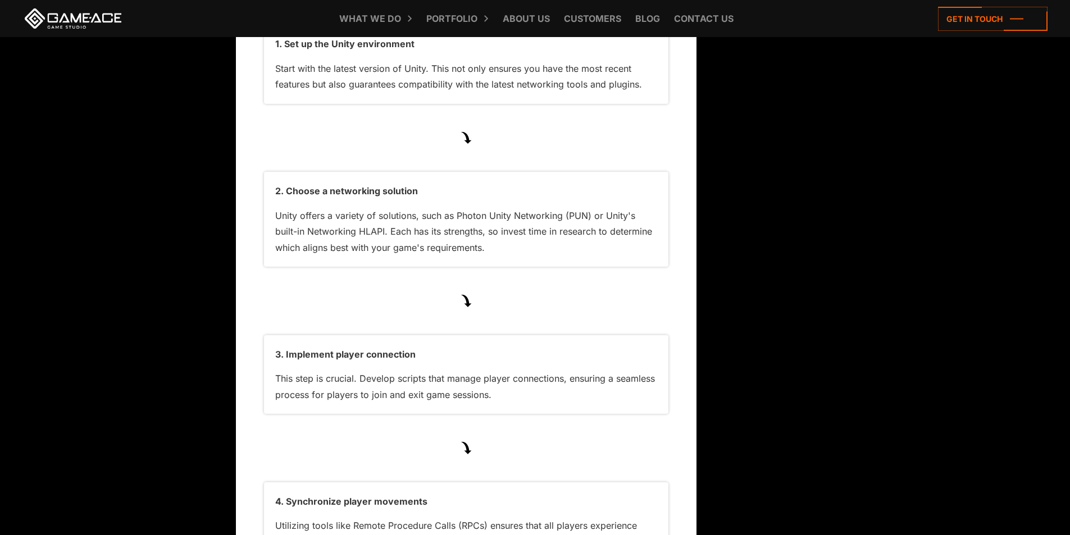
scroll to position [4137, 0]
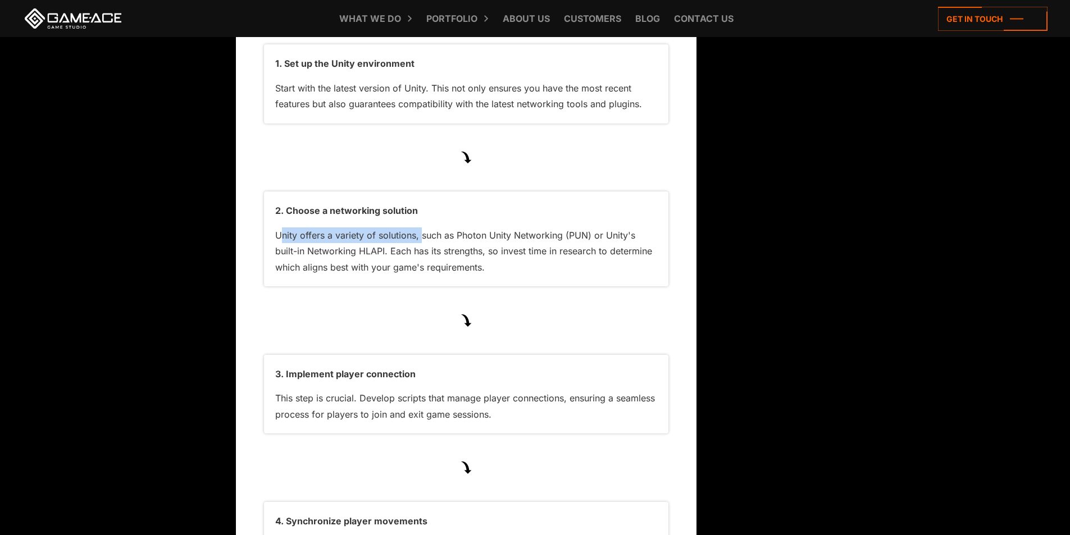
drag, startPoint x: 283, startPoint y: 206, endPoint x: 421, endPoint y: 207, distance: 137.6
click at [421, 228] on p "Unity offers a variety of solutions, such as Photon Unity Networking (PUN) or U…" at bounding box center [466, 252] width 382 height 48
drag, startPoint x: 457, startPoint y: 203, endPoint x: 565, endPoint y: 203, distance: 108.4
click at [565, 228] on p "Unity offers a variety of solutions, such as Photon Unity Networking (PUN) or U…" at bounding box center [466, 252] width 382 height 48
drag, startPoint x: 310, startPoint y: 219, endPoint x: 341, endPoint y: 219, distance: 31.5
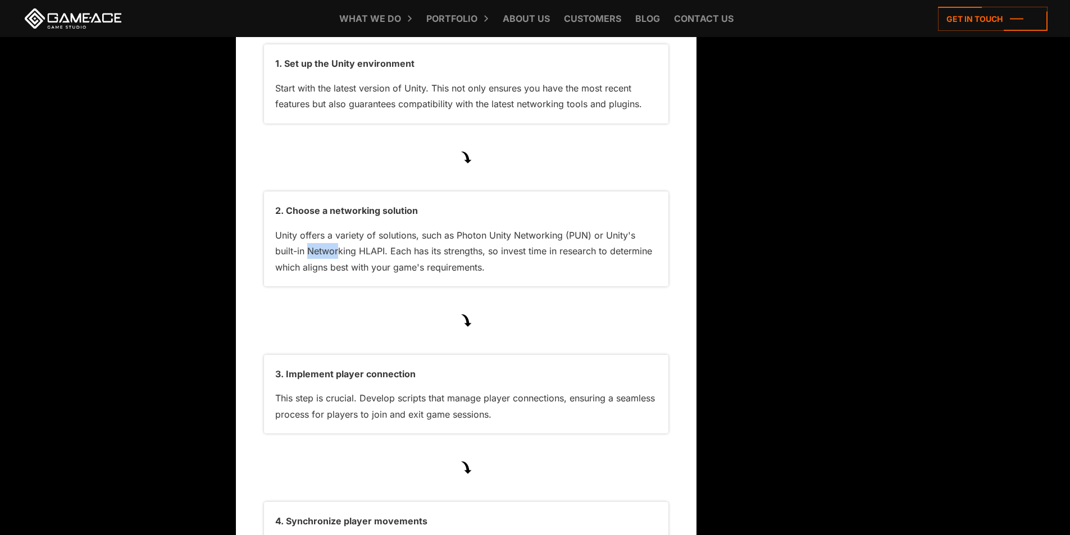
click at [341, 228] on p "Unity offers a variety of solutions, such as Photon Unity Networking (PUN) or U…" at bounding box center [466, 252] width 382 height 48
drag, startPoint x: 360, startPoint y: 220, endPoint x: 392, endPoint y: 220, distance: 32.0
click at [392, 228] on p "Unity offers a variety of solutions, such as Photon Unity Networking (PUN) or U…" at bounding box center [466, 252] width 382 height 48
drag, startPoint x: 410, startPoint y: 220, endPoint x: 476, endPoint y: 219, distance: 65.7
click at [476, 228] on p "Unity offers a variety of solutions, such as Photon Unity Networking (PUN) or U…" at bounding box center [466, 252] width 382 height 48
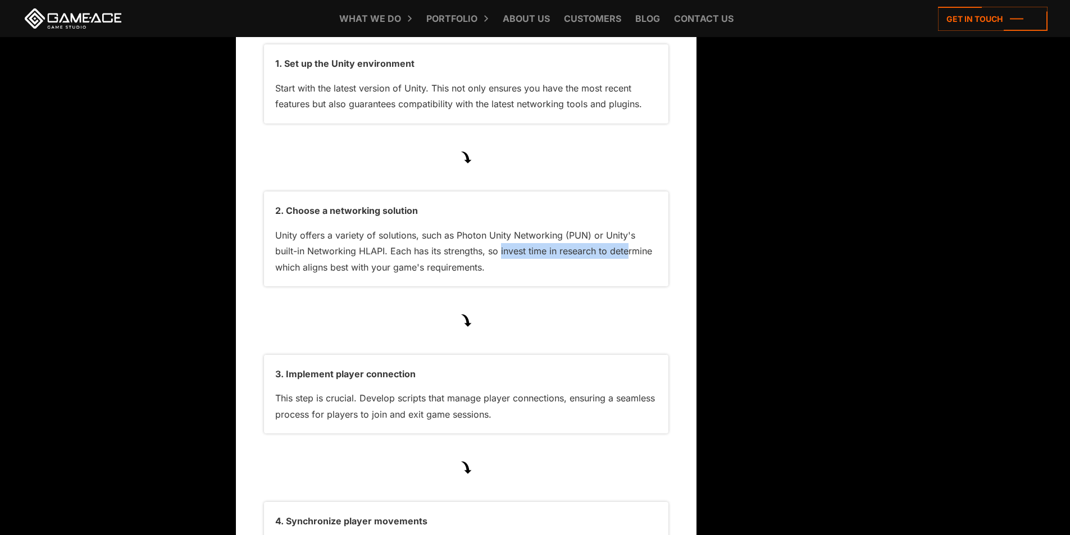
drag, startPoint x: 502, startPoint y: 223, endPoint x: 630, endPoint y: 223, distance: 128.6
click at [630, 228] on p "Unity offers a variety of solutions, such as Photon Unity Networking (PUN) or U…" at bounding box center [466, 252] width 382 height 48
drag, startPoint x: 315, startPoint y: 236, endPoint x: 453, endPoint y: 237, distance: 138.7
click at [452, 237] on p "Unity offers a variety of solutions, such as Photon Unity Networking (PUN) or U…" at bounding box center [466, 252] width 382 height 48
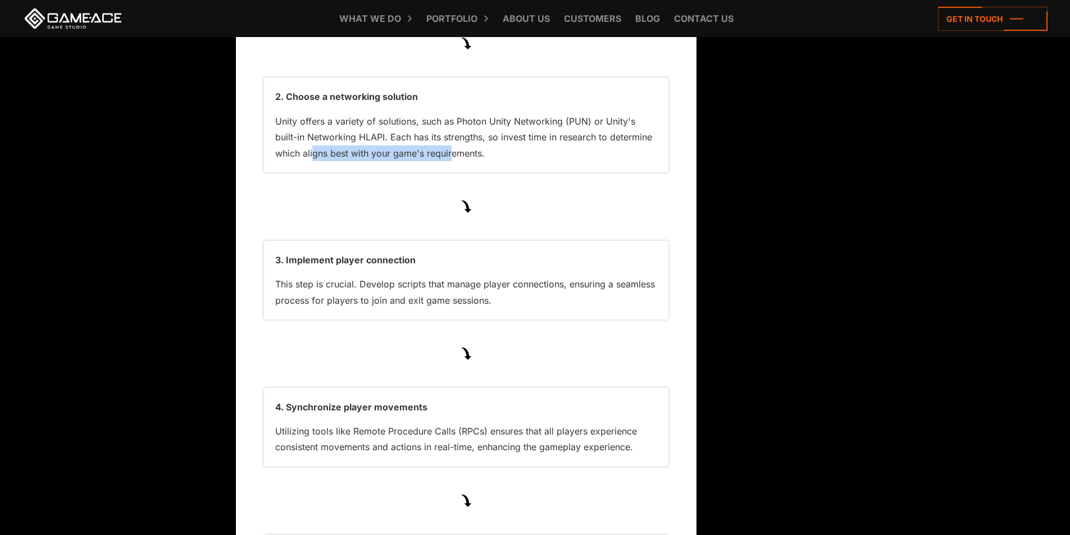
scroll to position [4249, 0]
drag, startPoint x: 339, startPoint y: 234, endPoint x: 412, endPoint y: 233, distance: 73.0
click at [412, 254] on p "3. Implement player connection" at bounding box center [466, 262] width 382 height 16
click at [382, 290] on div "3. Implement player connection This step is crucial. Develop scripts that manag…" at bounding box center [466, 282] width 404 height 79
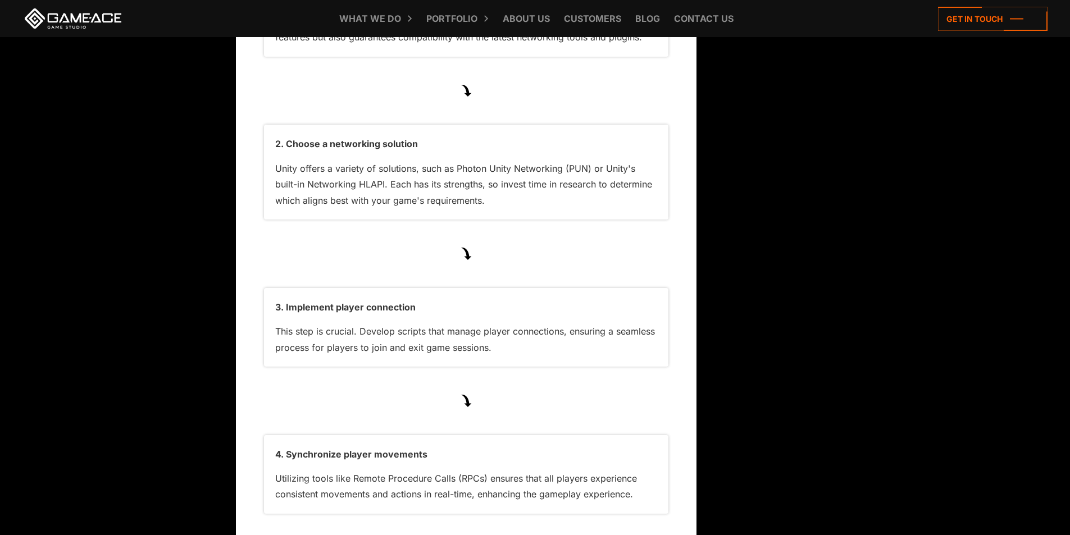
scroll to position [4193, 0]
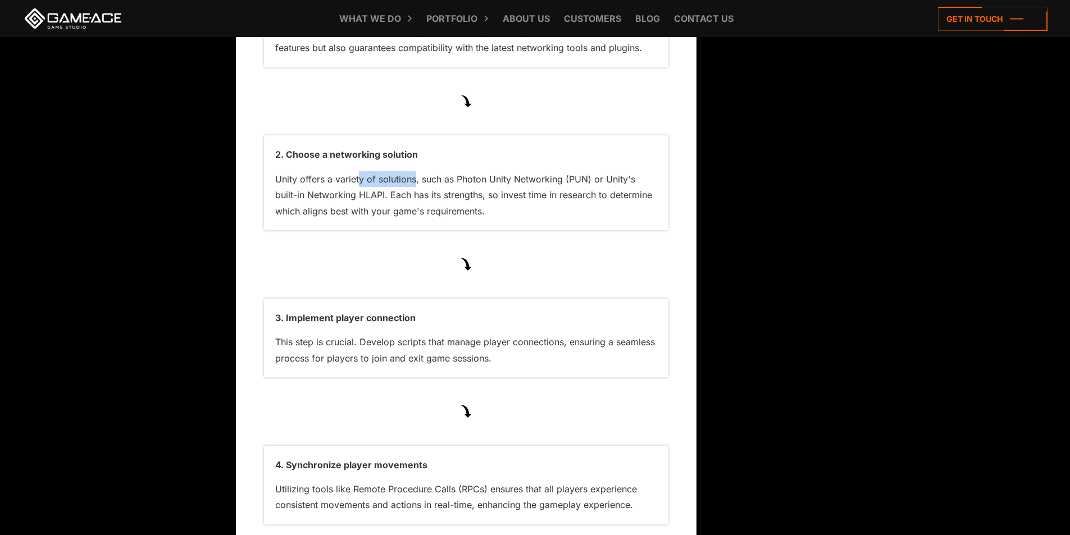
drag, startPoint x: 360, startPoint y: 154, endPoint x: 487, endPoint y: 167, distance: 127.7
click at [416, 171] on p "Unity offers a variety of solutions, such as Photon Unity Networking (PUN) or U…" at bounding box center [466, 195] width 382 height 48
drag, startPoint x: 476, startPoint y: 151, endPoint x: 588, endPoint y: 145, distance: 112.5
click at [550, 171] on p "Unity offers a variety of solutions, such as Photon Unity Networking (PUN) or U…" at bounding box center [466, 195] width 382 height 48
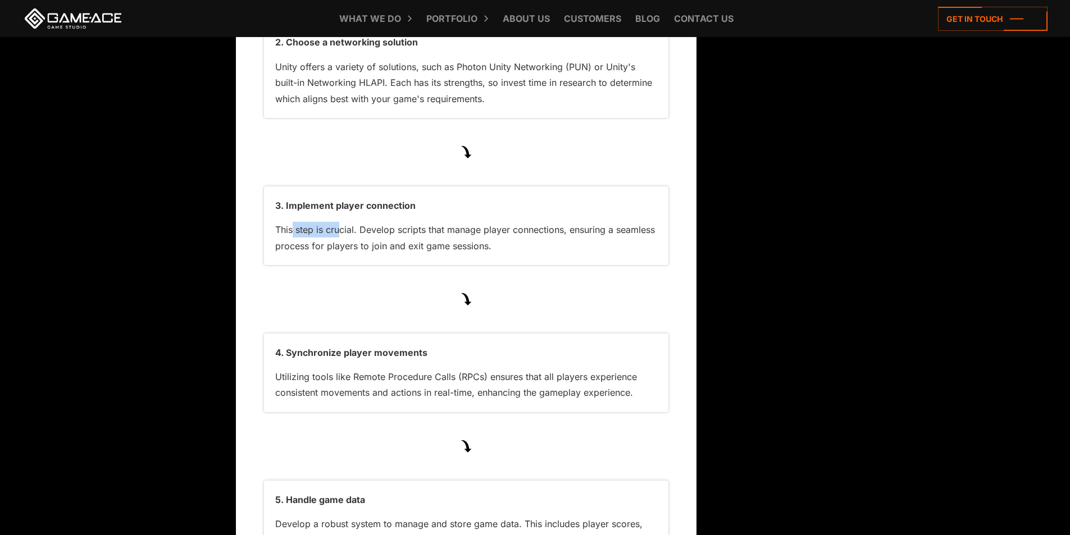
drag, startPoint x: 294, startPoint y: 198, endPoint x: 340, endPoint y: 198, distance: 45.5
click at [340, 222] on p "This step is crucial. Develop scripts that manage player connections, ensuring …" at bounding box center [466, 238] width 382 height 32
click at [416, 198] on p "3. Implement player connection" at bounding box center [466, 206] width 382 height 16
drag, startPoint x: 412, startPoint y: 203, endPoint x: 449, endPoint y: 201, distance: 37.1
click at [449, 222] on p "This step is crucial. Develop scripts that manage player connections, ensuring …" at bounding box center [466, 238] width 382 height 32
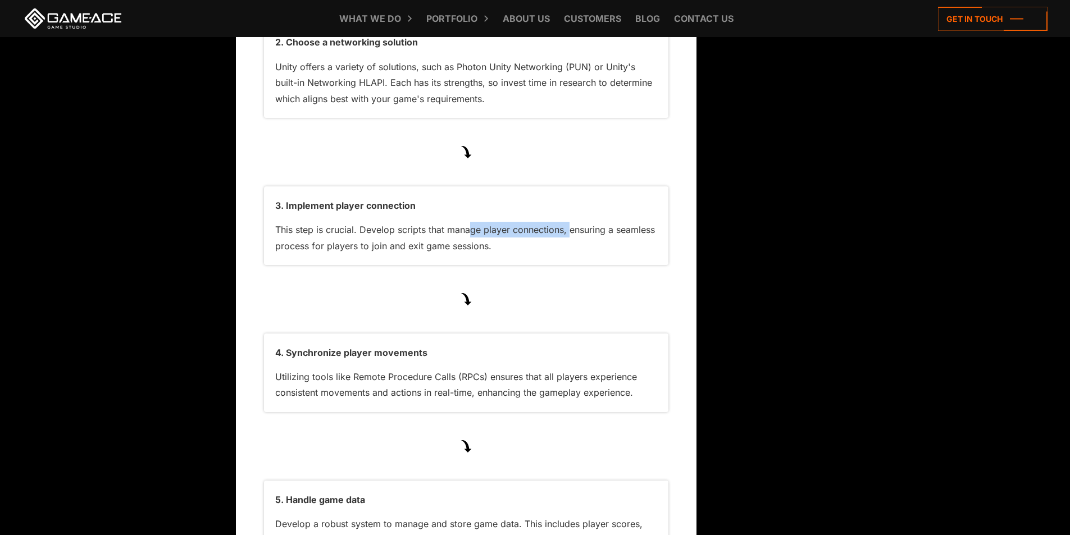
drag, startPoint x: 468, startPoint y: 202, endPoint x: 568, endPoint y: 201, distance: 100.6
click at [568, 222] on p "This step is crucial. Develop scripts that manage player connections, ensuring …" at bounding box center [466, 238] width 382 height 32
drag, startPoint x: 585, startPoint y: 204, endPoint x: 630, endPoint y: 204, distance: 44.9
click at [630, 222] on p "This step is crucial. Develop scripts that manage player connections, ensuring …" at bounding box center [466, 238] width 382 height 32
drag, startPoint x: 298, startPoint y: 213, endPoint x: 410, endPoint y: 213, distance: 111.8
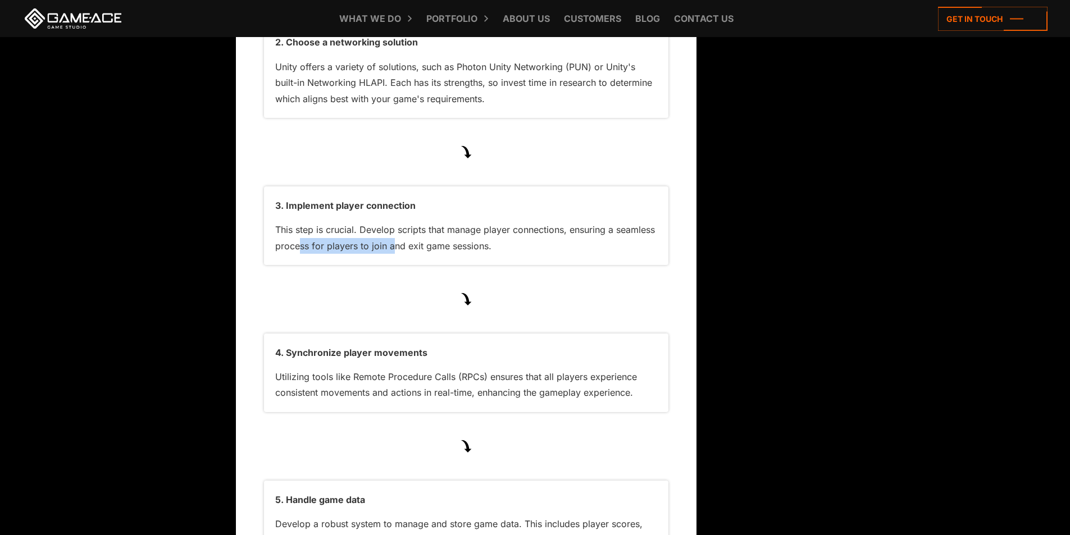
click at [396, 222] on p "This step is crucial. Develop scripts that manage player connections, ensuring …" at bounding box center [466, 238] width 382 height 32
drag, startPoint x: 430, startPoint y: 213, endPoint x: 498, endPoint y: 213, distance: 67.4
click at [498, 222] on p "This step is crucial. Develop scripts that manage player connections, ensuring …" at bounding box center [466, 238] width 382 height 32
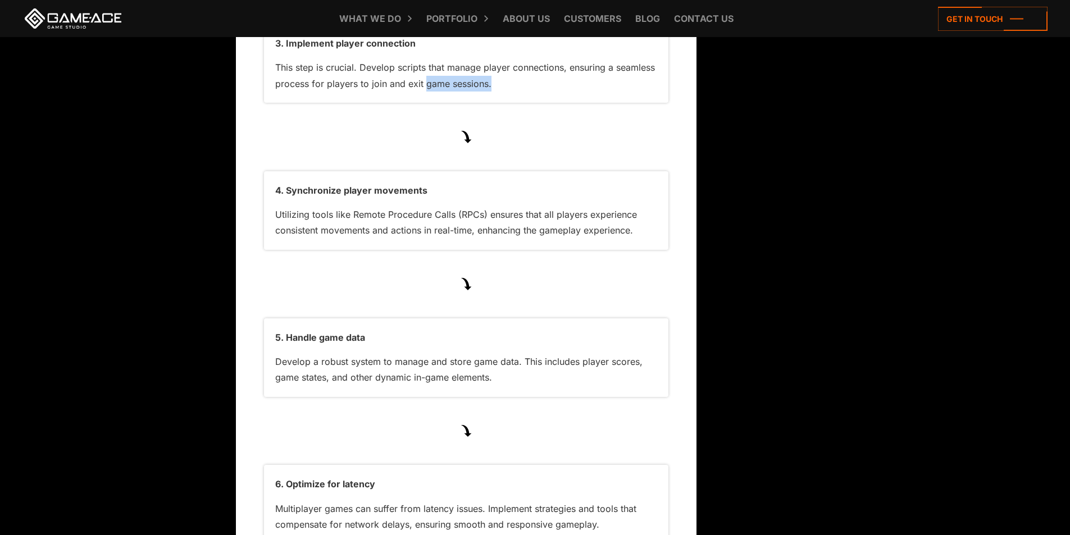
scroll to position [4474, 0]
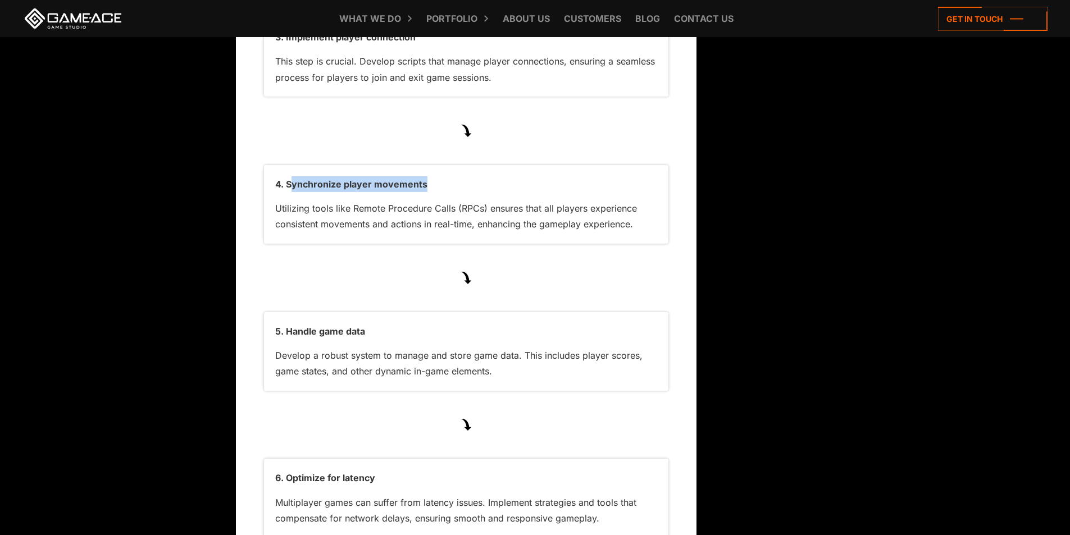
drag, startPoint x: 326, startPoint y: 151, endPoint x: 426, endPoint y: 153, distance: 100.6
click at [426, 176] on p "4. Synchronize player movements" at bounding box center [466, 184] width 382 height 16
drag, startPoint x: 314, startPoint y: 175, endPoint x: 367, endPoint y: 178, distance: 52.9
click at [367, 201] on p "Utilizing tools like Remote Procedure Calls (RPCs) ensures that all players exp…" at bounding box center [466, 217] width 382 height 32
drag, startPoint x: 395, startPoint y: 179, endPoint x: 440, endPoint y: 179, distance: 44.9
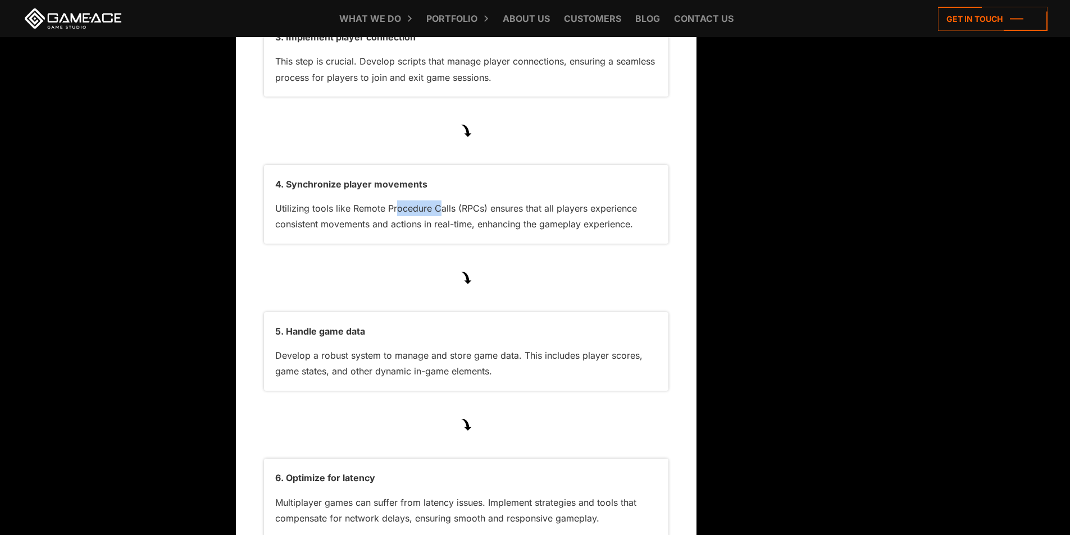
click at [440, 201] on p "Utilizing tools like Remote Procedure Calls (RPCs) ensures that all players exp…" at bounding box center [466, 217] width 382 height 32
drag, startPoint x: 355, startPoint y: 177, endPoint x: 477, endPoint y: 178, distance: 122.5
click at [477, 201] on p "Utilizing tools like Remote Procedure Calls (RPCs) ensures that all players exp…" at bounding box center [466, 217] width 382 height 32
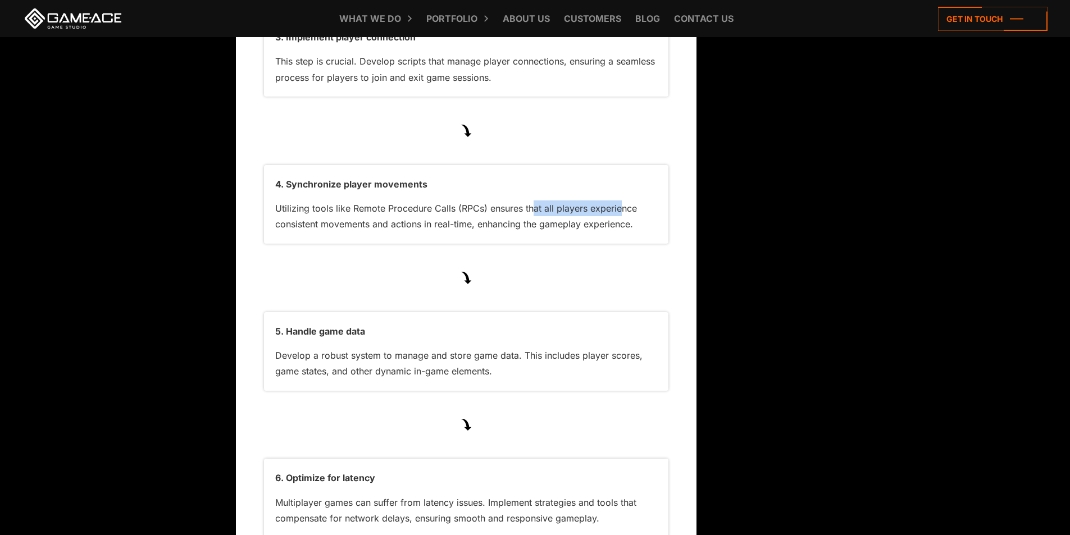
drag, startPoint x: 533, startPoint y: 172, endPoint x: 618, endPoint y: 181, distance: 86.4
click at [618, 201] on p "Utilizing tools like Remote Procedure Calls (RPCs) ensures that all players exp…" at bounding box center [466, 217] width 382 height 32
drag, startPoint x: 548, startPoint y: 193, endPoint x: 638, endPoint y: 193, distance: 89.9
click at [638, 201] on p "Utilizing tools like Remote Procedure Calls (RPCs) ensures that all players exp…" at bounding box center [466, 217] width 382 height 32
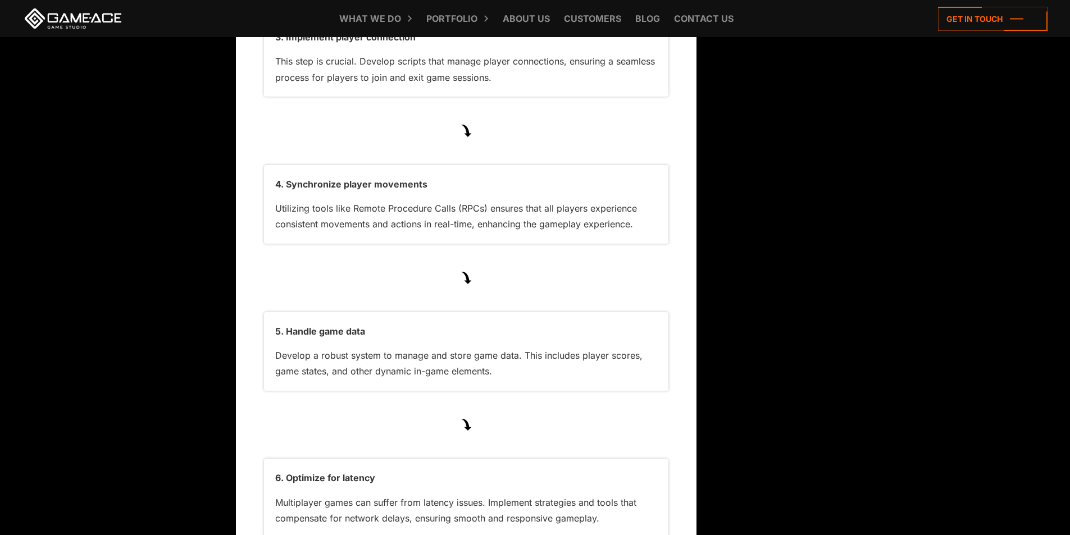
scroll to position [4586, 0]
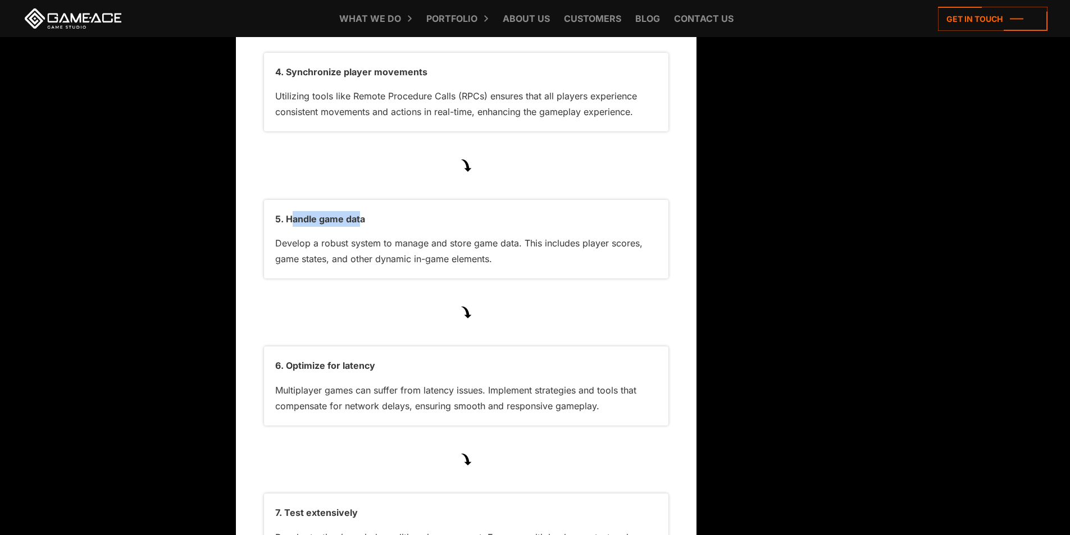
drag, startPoint x: 290, startPoint y: 186, endPoint x: 358, endPoint y: 188, distance: 68.5
click at [358, 211] on p "5. Handle game data" at bounding box center [466, 219] width 382 height 16
drag, startPoint x: 308, startPoint y: 211, endPoint x: 380, endPoint y: 251, distance: 82.0
click at [345, 235] on p "Develop a robust system to manage and store game data. This includes player sco…" at bounding box center [466, 251] width 382 height 32
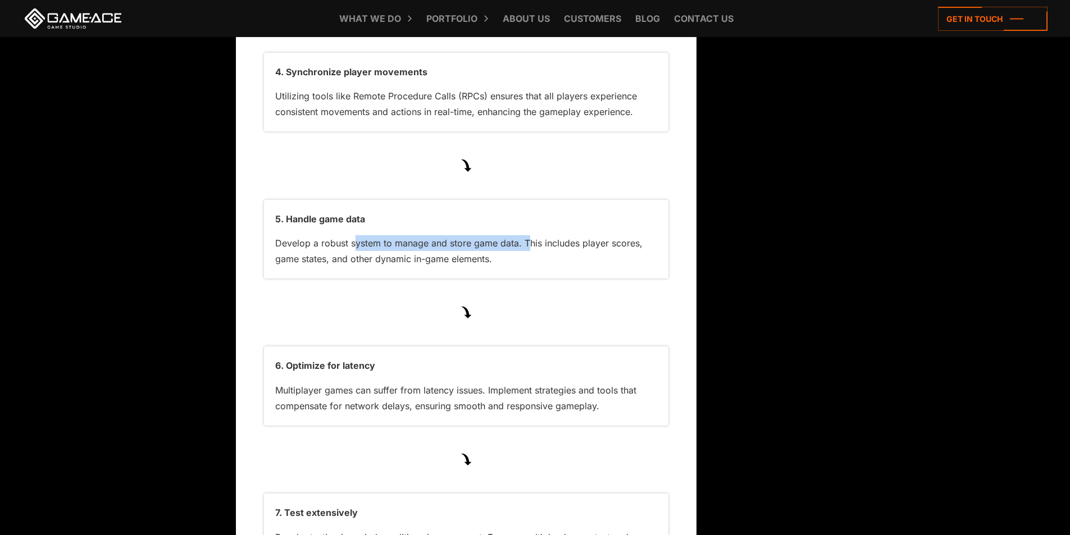
drag, startPoint x: 356, startPoint y: 211, endPoint x: 527, endPoint y: 215, distance: 171.9
click at [527, 235] on p "Develop a robust system to manage and store game data. This includes player sco…" at bounding box center [466, 251] width 382 height 32
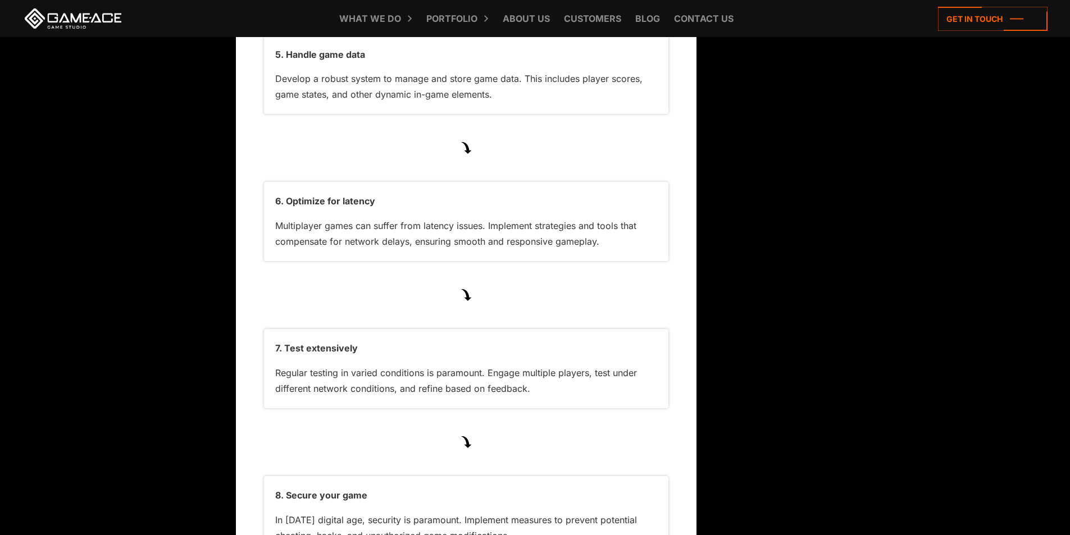
scroll to position [4755, 0]
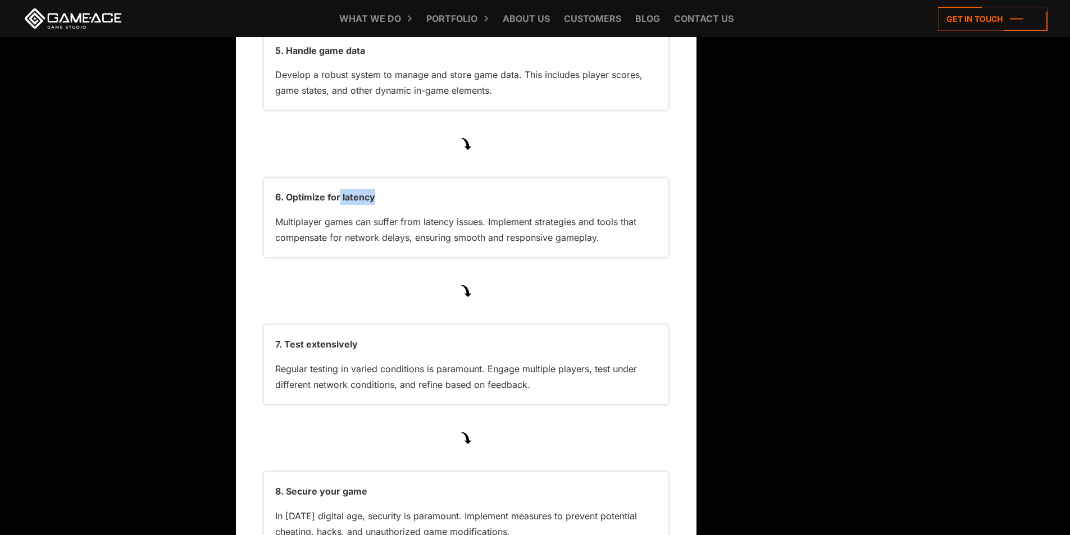
drag, startPoint x: 340, startPoint y: 164, endPoint x: 376, endPoint y: 165, distance: 36.0
click at [376, 189] on p "6. Optimize for latency" at bounding box center [466, 197] width 382 height 16
click at [332, 225] on div "6. Optimize for latency Multiplayer games can suffer from latency issues. Imple…" at bounding box center [466, 217] width 404 height 79
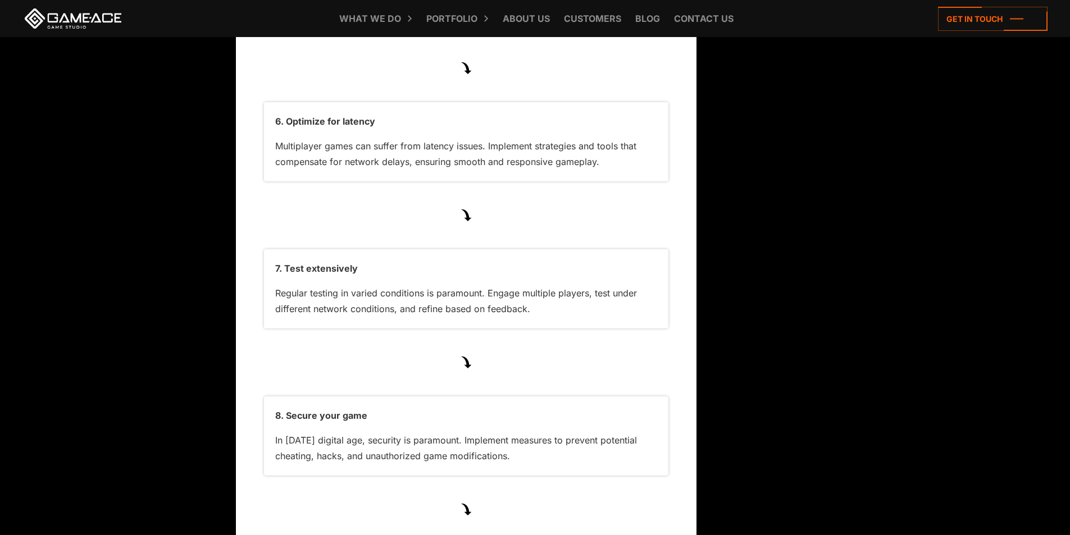
scroll to position [4811, 0]
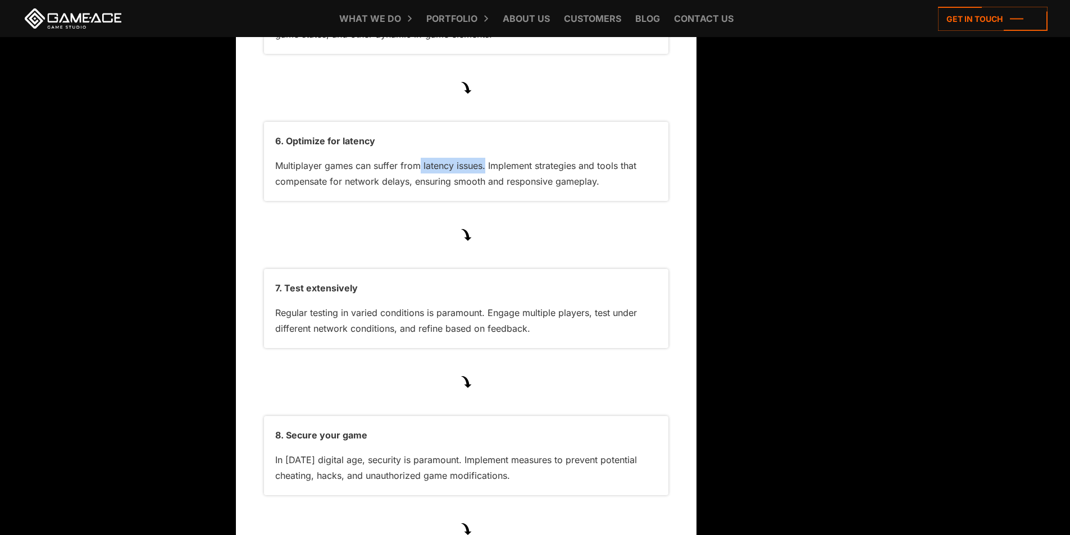
drag, startPoint x: 420, startPoint y: 135, endPoint x: 486, endPoint y: 137, distance: 65.7
click at [486, 158] on p "Multiplayer games can suffer from latency issues. Implement strategies and tool…" at bounding box center [466, 174] width 382 height 32
drag, startPoint x: 494, startPoint y: 134, endPoint x: 594, endPoint y: 134, distance: 100.0
click at [594, 158] on p "Multiplayer games can suffer from latency issues. Implement strategies and tool…" at bounding box center [466, 174] width 382 height 32
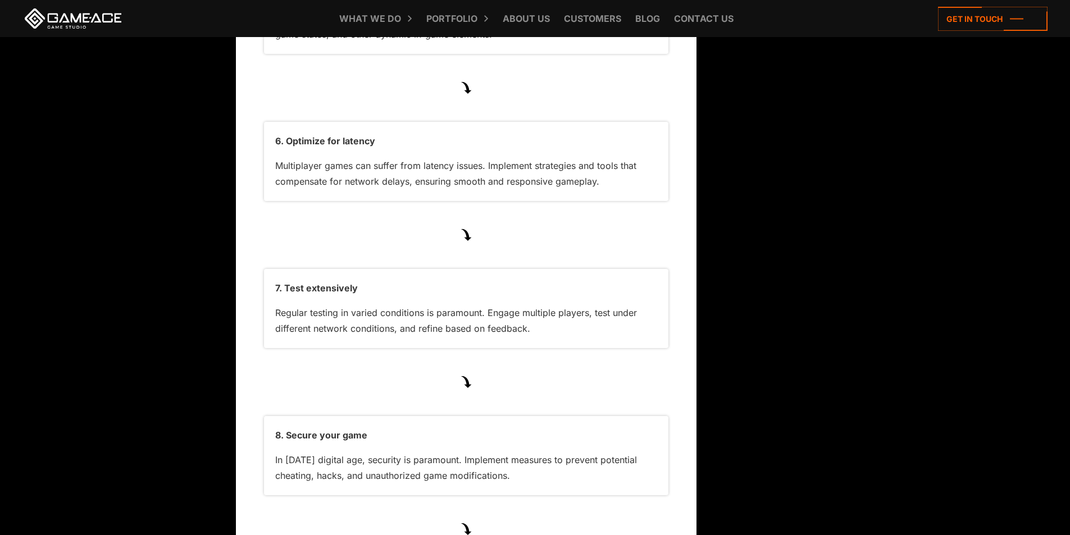
drag, startPoint x: 367, startPoint y: 149, endPoint x: 394, endPoint y: 154, distance: 27.3
click at [394, 158] on p "Multiplayer games can suffer from latency issues. Implement strategies and tool…" at bounding box center [466, 174] width 382 height 32
drag, startPoint x: 419, startPoint y: 145, endPoint x: 488, endPoint y: 151, distance: 69.3
click at [488, 158] on p "Multiplayer games can suffer from latency issues. Implement strategies and tool…" at bounding box center [466, 174] width 382 height 32
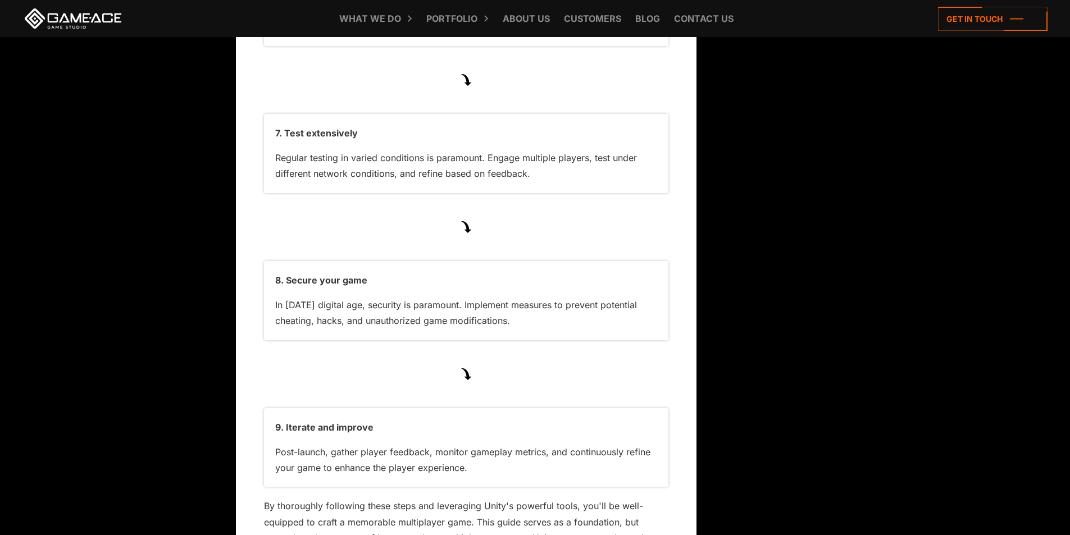
scroll to position [4923, 0]
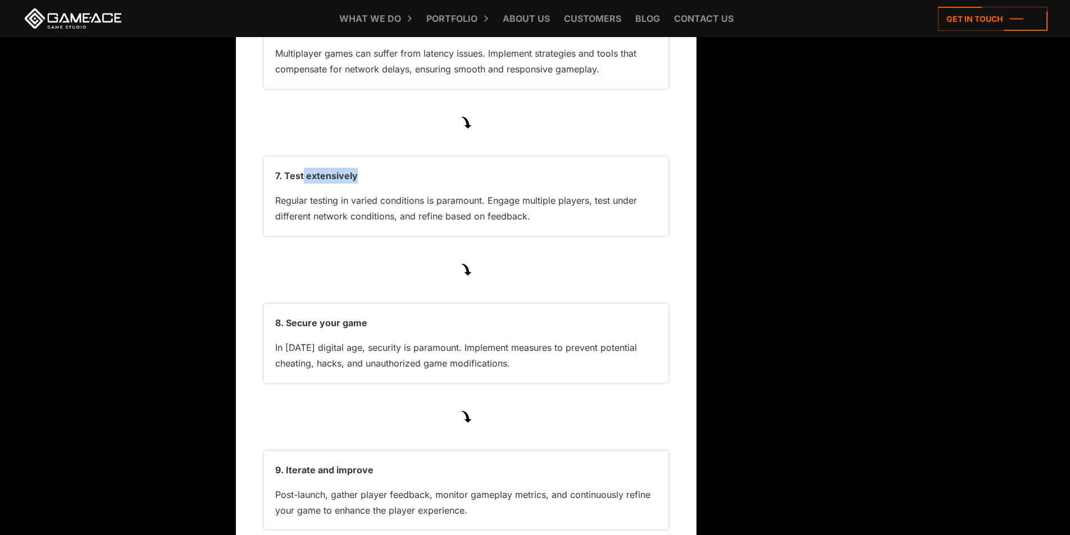
drag, startPoint x: 302, startPoint y: 146, endPoint x: 356, endPoint y: 144, distance: 54.0
click at [356, 168] on p "7. Test extensively" at bounding box center [466, 176] width 382 height 16
drag, startPoint x: 331, startPoint y: 170, endPoint x: 358, endPoint y: 170, distance: 27.5
click at [350, 193] on p "Regular testing in varied conditions is paramount. Engage multiple players, tes…" at bounding box center [466, 209] width 382 height 32
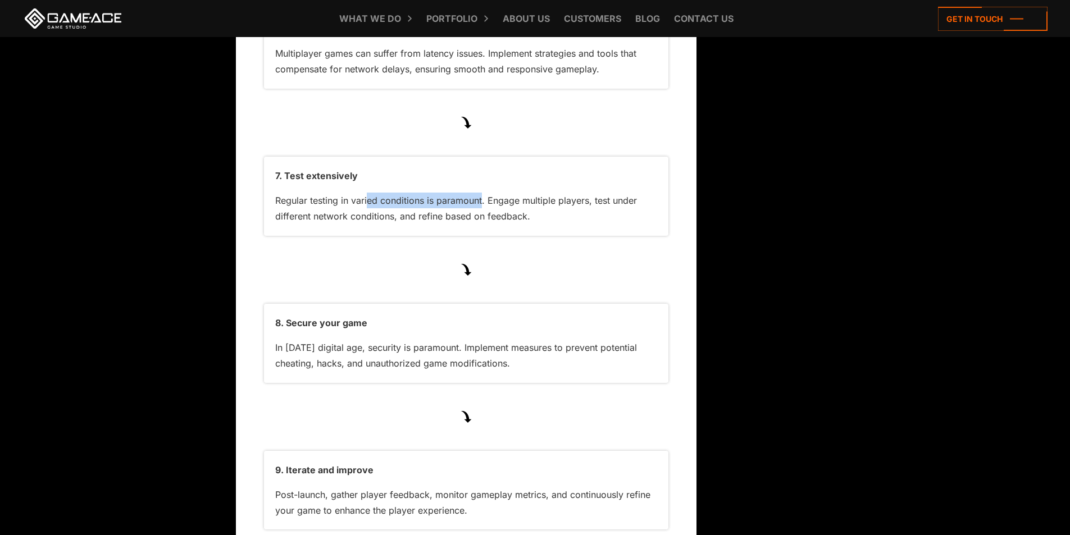
drag, startPoint x: 369, startPoint y: 169, endPoint x: 483, endPoint y: 171, distance: 113.5
click at [483, 193] on p "Regular testing in varied conditions is paramount. Engage multiple players, tes…" at bounding box center [466, 209] width 382 height 32
drag, startPoint x: 497, startPoint y: 170, endPoint x: 550, endPoint y: 177, distance: 54.3
click at [550, 193] on p "Regular testing in varied conditions is paramount. Engage multiple players, tes…" at bounding box center [466, 209] width 382 height 32
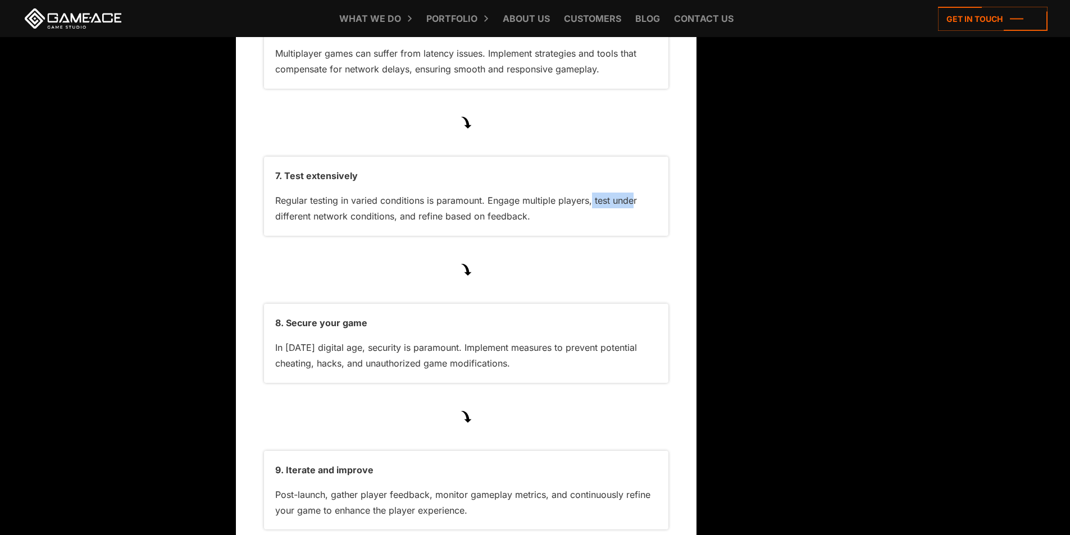
drag, startPoint x: 597, startPoint y: 173, endPoint x: 636, endPoint y: 173, distance: 38.8
click at [636, 193] on p "Regular testing in varied conditions is paramount. Engage multiple players, tes…" at bounding box center [466, 209] width 382 height 32
drag, startPoint x: 311, startPoint y: 185, endPoint x: 377, endPoint y: 185, distance: 65.7
click at [377, 193] on p "Regular testing in varied conditions is paramount. Engage multiple players, tes…" at bounding box center [466, 209] width 382 height 32
drag, startPoint x: 394, startPoint y: 204, endPoint x: 399, endPoint y: 197, distance: 9.3
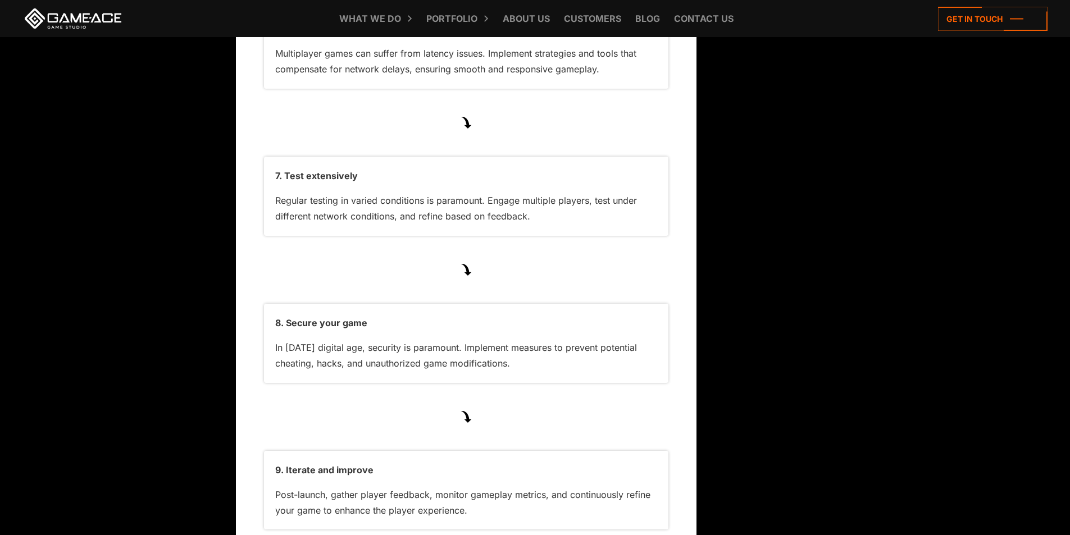
click at [395, 204] on div "7. Test extensively Regular testing in varied conditions is paramount. Engage m…" at bounding box center [466, 196] width 404 height 79
drag, startPoint x: 422, startPoint y: 186, endPoint x: 544, endPoint y: 178, distance: 122.2
click at [542, 193] on p "Regular testing in varied conditions is paramount. Engage multiple players, tes…" at bounding box center [466, 209] width 382 height 32
click at [544, 195] on div "7. Test extensively Regular testing in varied conditions is paramount. Engage m…" at bounding box center [466, 196] width 404 height 79
drag, startPoint x: 363, startPoint y: 172, endPoint x: 433, endPoint y: 169, distance: 69.7
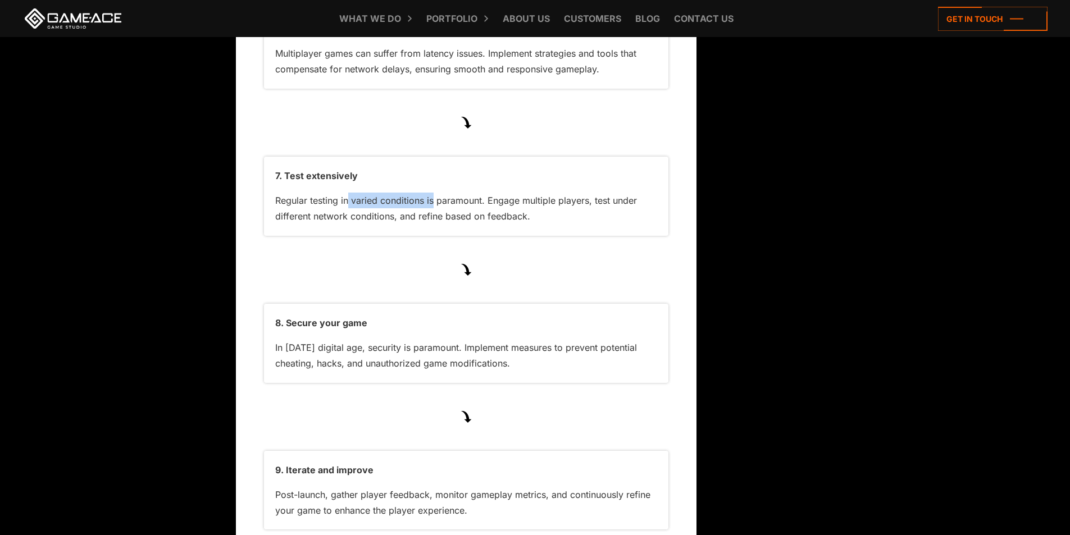
click at [433, 193] on p "Regular testing in varied conditions is paramount. Engage multiple players, tes…" at bounding box center [466, 209] width 382 height 32
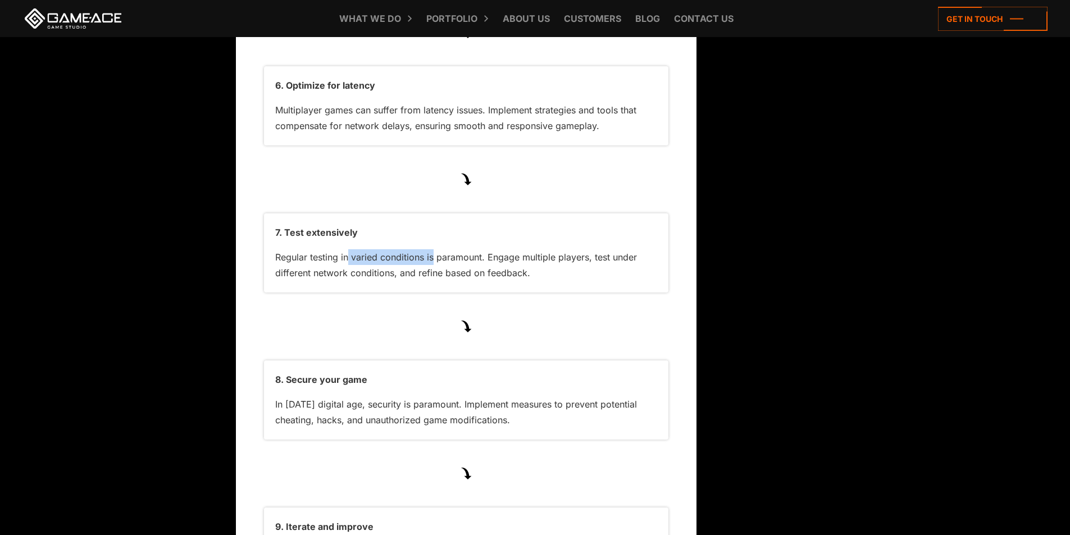
scroll to position [4867, 0]
drag, startPoint x: 324, startPoint y: 226, endPoint x: 472, endPoint y: 222, distance: 148.3
click at [472, 249] on p "Regular testing in varied conditions is paramount. Engage multiple players, tes…" at bounding box center [466, 265] width 382 height 32
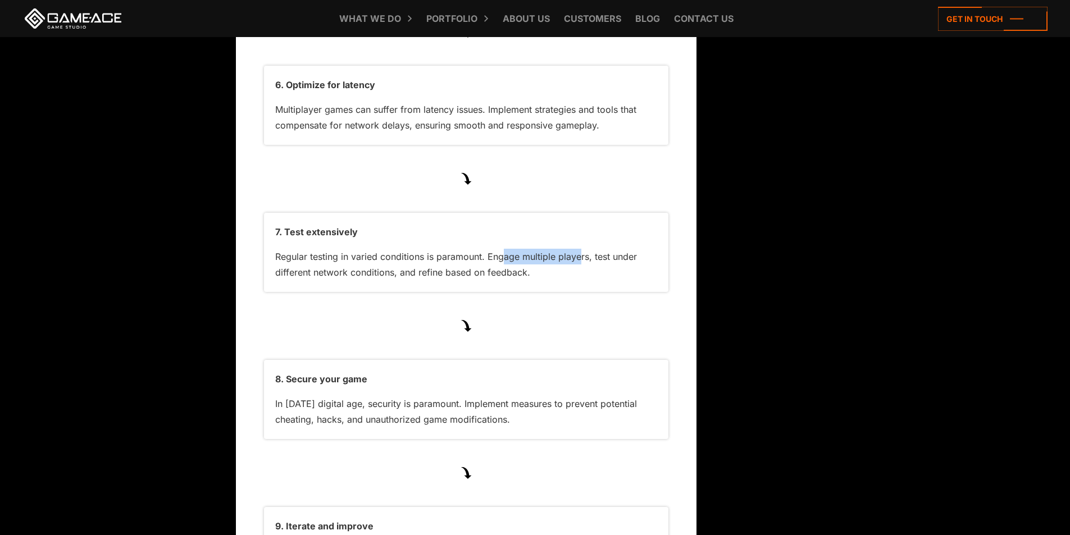
drag, startPoint x: 517, startPoint y: 225, endPoint x: 579, endPoint y: 225, distance: 62.4
click at [579, 249] on p "Regular testing in varied conditions is paramount. Engage multiple players, tes…" at bounding box center [466, 265] width 382 height 32
drag, startPoint x: 603, startPoint y: 229, endPoint x: 634, endPoint y: 227, distance: 31.0
click at [634, 249] on p "Regular testing in varied conditions is paramount. Engage multiple players, tes…" at bounding box center [466, 265] width 382 height 32
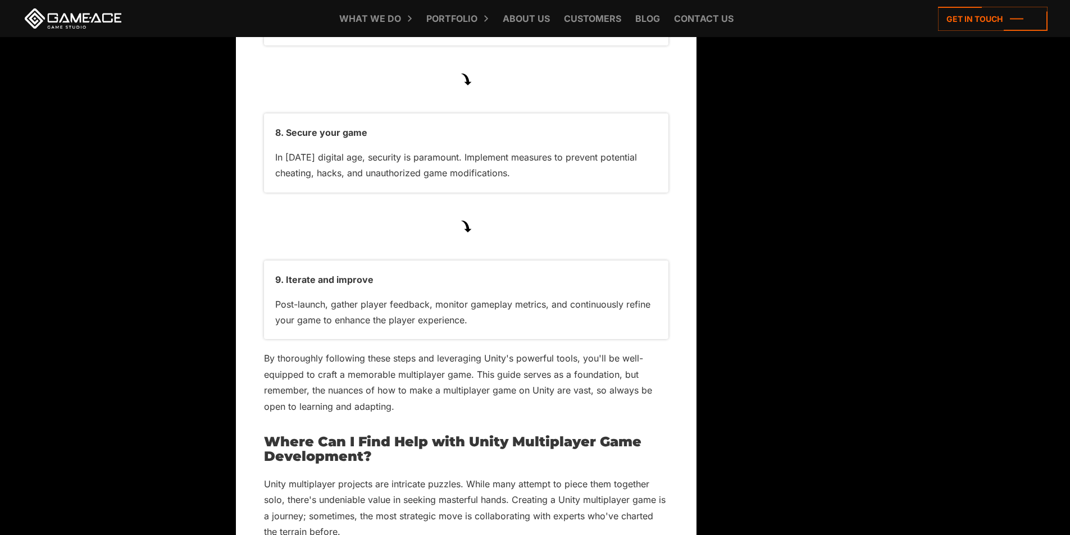
scroll to position [5035, 0]
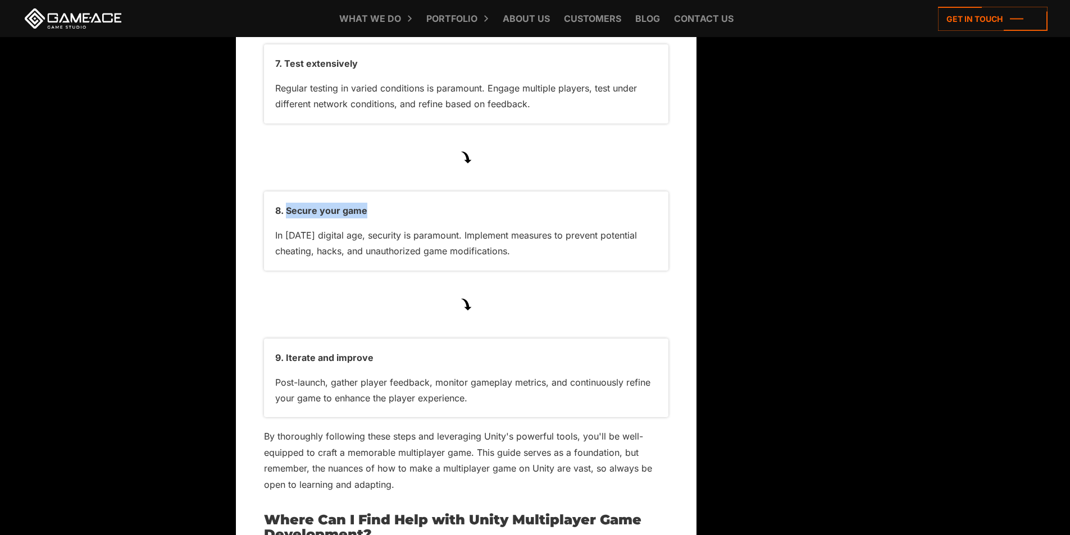
drag, startPoint x: 286, startPoint y: 178, endPoint x: 376, endPoint y: 179, distance: 89.9
click at [374, 203] on p "8. Secure your game" at bounding box center [466, 211] width 382 height 16
drag, startPoint x: 358, startPoint y: 246, endPoint x: 299, endPoint y: 219, distance: 65.1
drag, startPoint x: 289, startPoint y: 201, endPoint x: 365, endPoint y: 201, distance: 75.3
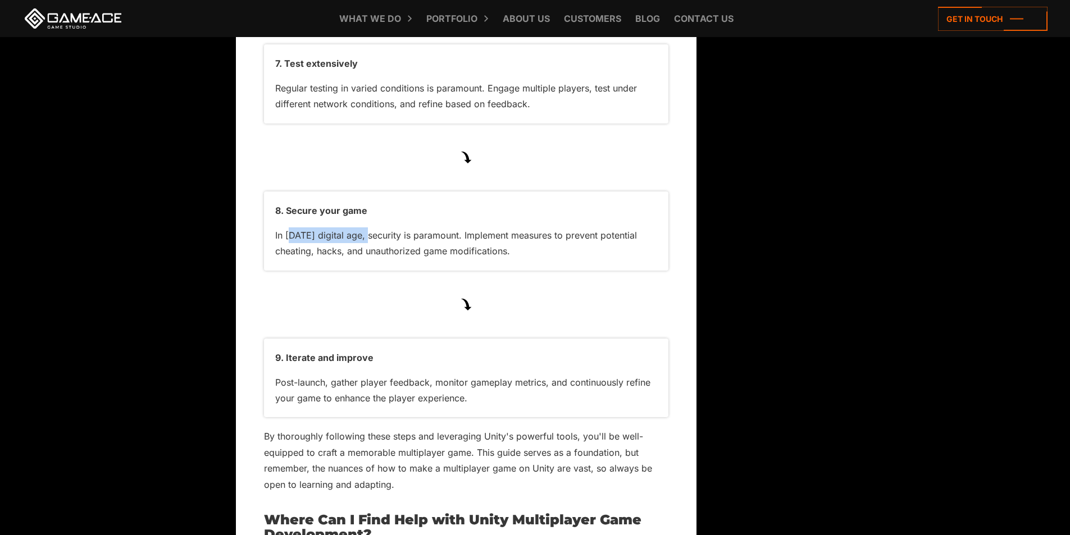
click at [365, 228] on p "In [DATE] digital age, security is paramount. Implement measures to prevent pot…" at bounding box center [466, 244] width 382 height 32
drag, startPoint x: 376, startPoint y: 249, endPoint x: 393, endPoint y: 204, distance: 47.5
drag, startPoint x: 393, startPoint y: 204, endPoint x: 456, endPoint y: 203, distance: 62.9
click at [456, 228] on p "In [DATE] digital age, security is paramount. Implement measures to prevent pot…" at bounding box center [466, 244] width 382 height 32
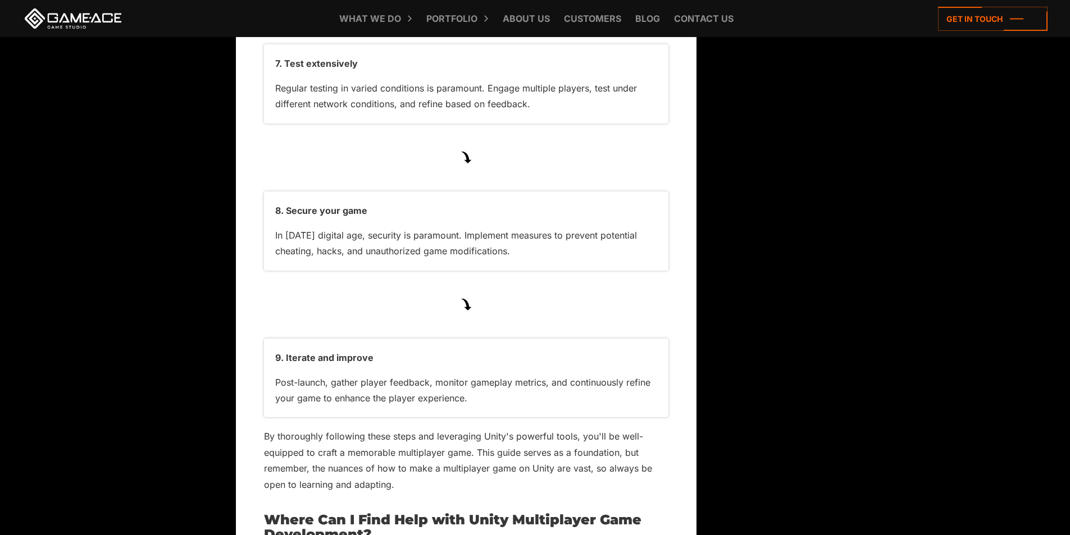
drag, startPoint x: 465, startPoint y: 236, endPoint x: 467, endPoint y: 224, distance: 13.2
click at [467, 228] on div "8. Secure your game In today's digital age, security is paramount. Implement me…" at bounding box center [466, 231] width 404 height 79
drag, startPoint x: 475, startPoint y: 206, endPoint x: 617, endPoint y: 219, distance: 143.3
click at [612, 228] on p "In [DATE] digital age, security is paramount. Implement measures to prevent pot…" at bounding box center [466, 244] width 382 height 32
drag, startPoint x: 588, startPoint y: 262, endPoint x: 559, endPoint y: 256, distance: 30.0
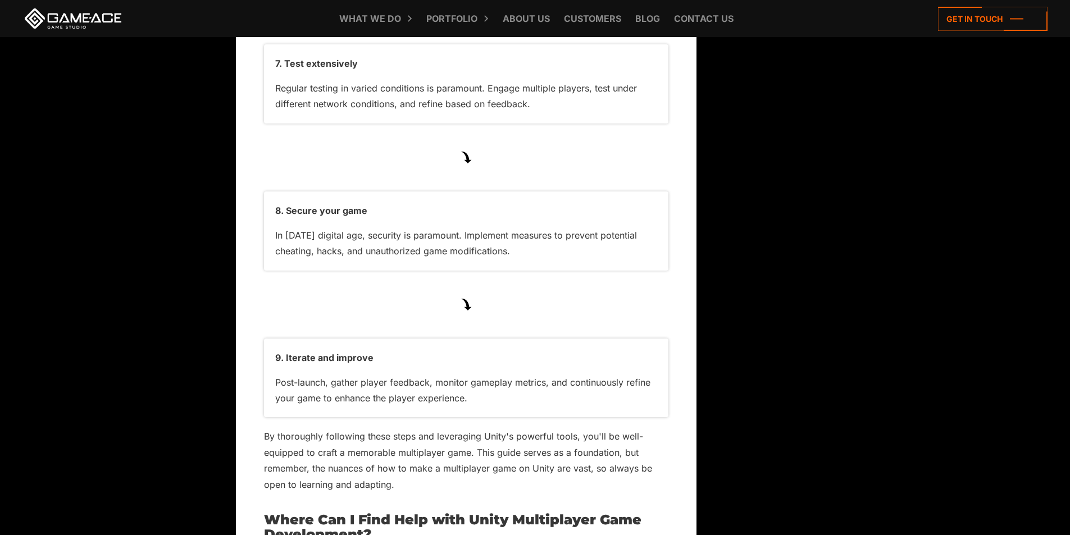
drag, startPoint x: 321, startPoint y: 217, endPoint x: 335, endPoint y: 217, distance: 13.5
click at [335, 228] on p "In [DATE] digital age, security is paramount. Implement measures to prevent pot…" at bounding box center [466, 244] width 382 height 32
drag, startPoint x: 375, startPoint y: 218, endPoint x: 398, endPoint y: 218, distance: 23.6
click at [388, 228] on p "In [DATE] digital age, security is paramount. Implement measures to prevent pot…" at bounding box center [466, 244] width 382 height 32
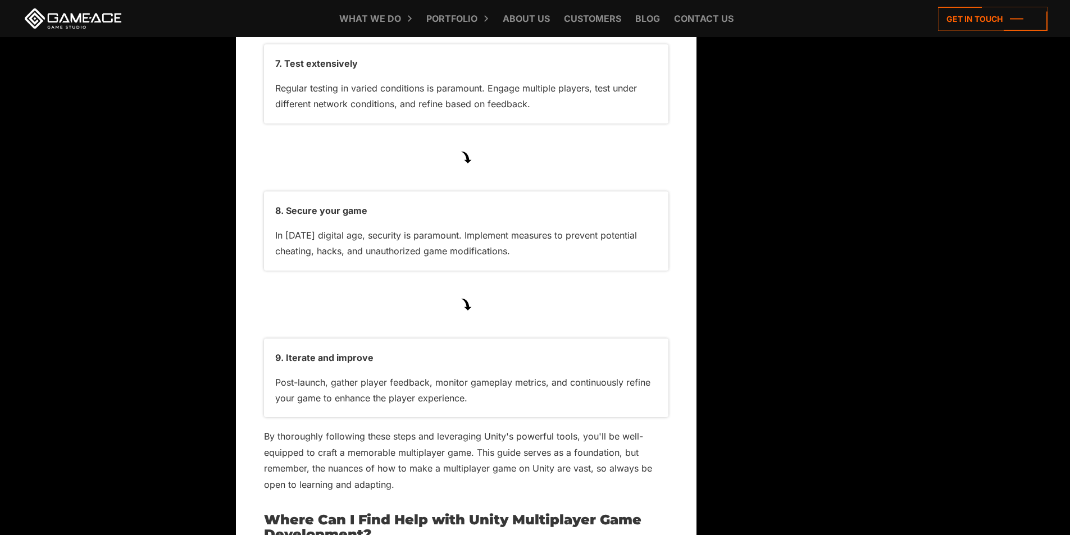
drag, startPoint x: 416, startPoint y: 218, endPoint x: 524, endPoint y: 220, distance: 108.4
click at [524, 228] on p "In [DATE] digital age, security is paramount. Implement measures to prevent pot…" at bounding box center [466, 244] width 382 height 32
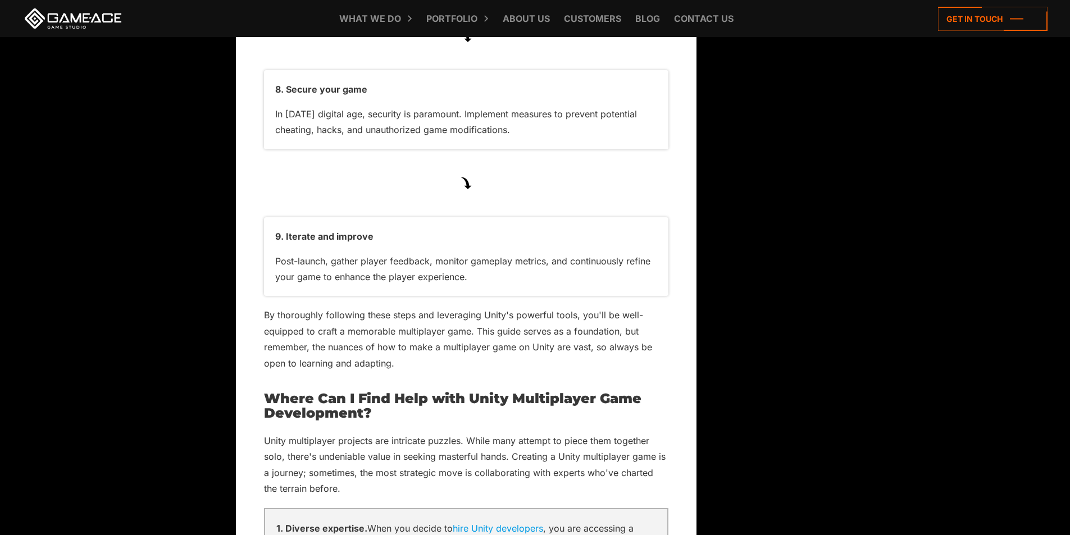
scroll to position [5204, 0]
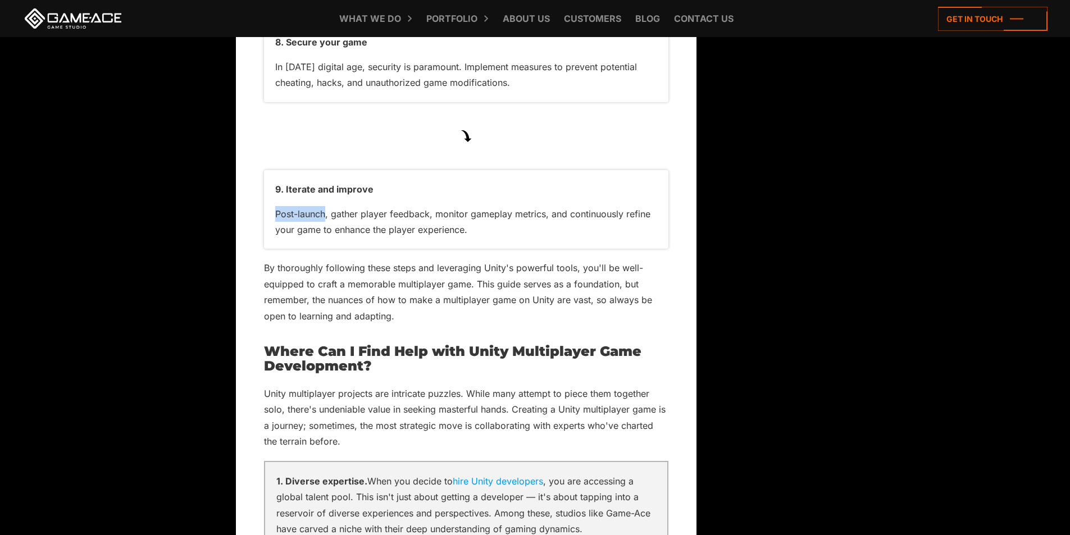
drag, startPoint x: 274, startPoint y: 180, endPoint x: 324, endPoint y: 182, distance: 50.0
click at [324, 182] on div "9. Iterate and improve Post-launch, gather player feedback, monitor gameplay me…" at bounding box center [466, 209] width 404 height 79
drag, startPoint x: 285, startPoint y: 156, endPoint x: 384, endPoint y: 157, distance: 98.3
click at [384, 181] on p "9. Iterate and improve" at bounding box center [466, 189] width 382 height 16
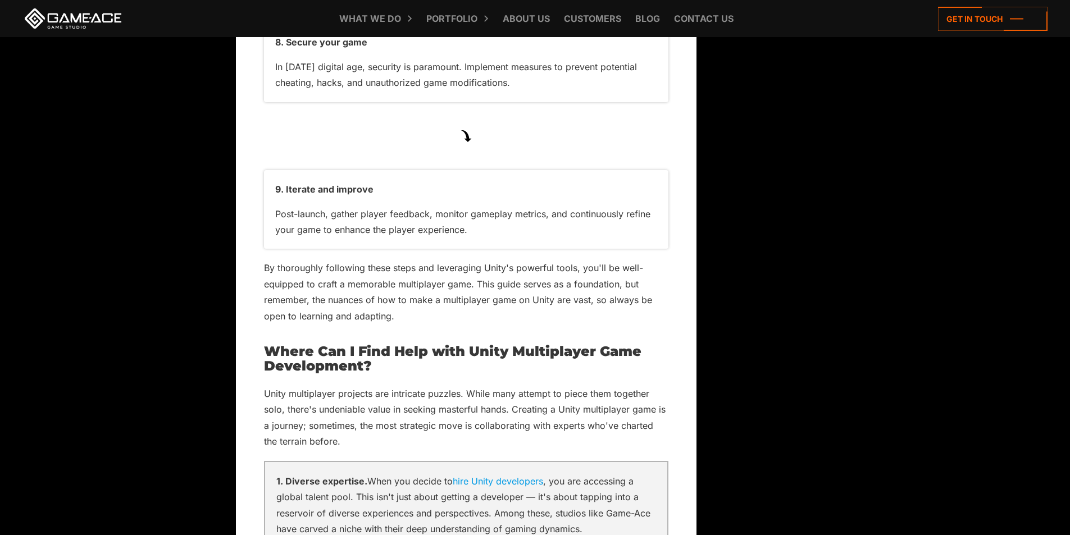
drag, startPoint x: 187, startPoint y: 198, endPoint x: 258, endPoint y: 186, distance: 71.8
drag, startPoint x: 290, startPoint y: 184, endPoint x: 328, endPoint y: 184, distance: 38.2
click at [328, 184] on div "9. Iterate and improve Post-launch, gather player feedback, monitor gameplay me…" at bounding box center [466, 209] width 404 height 79
drag, startPoint x: 333, startPoint y: 182, endPoint x: 433, endPoint y: 183, distance: 100.6
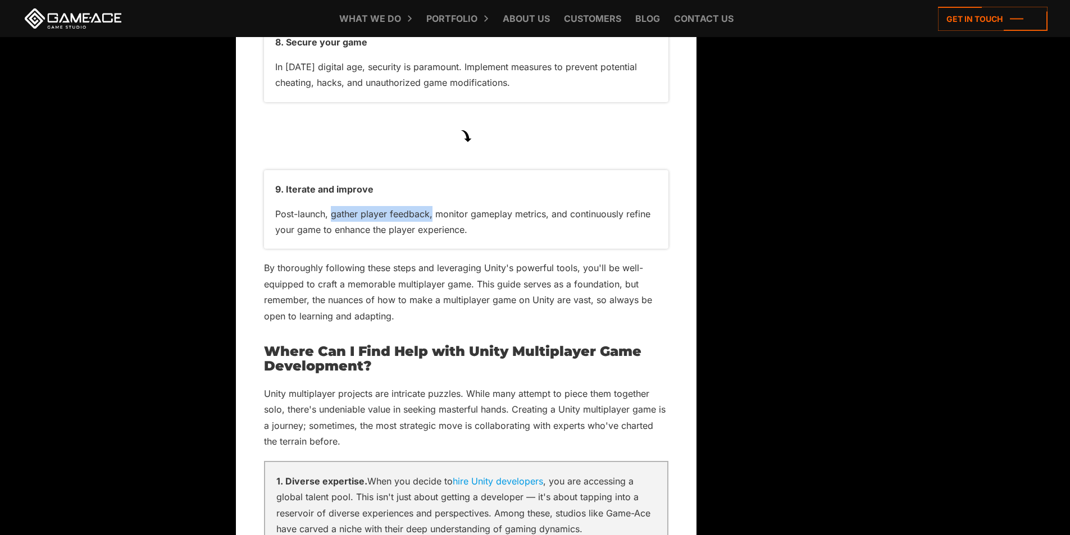
click at [433, 206] on p "Post-launch, gather player feedback, monitor gameplay metrics, and continuously…" at bounding box center [466, 222] width 382 height 32
drag, startPoint x: 447, startPoint y: 184, endPoint x: 535, endPoint y: 184, distance: 87.6
click at [532, 206] on p "Post-launch, gather player feedback, monitor gameplay metrics, and continuously…" at bounding box center [466, 222] width 382 height 32
drag, startPoint x: 630, startPoint y: 184, endPoint x: 653, endPoint y: 183, distance: 23.6
click at [653, 206] on p "Post-launch, gather player feedback, monitor gameplay metrics, and continuously…" at bounding box center [466, 222] width 382 height 32
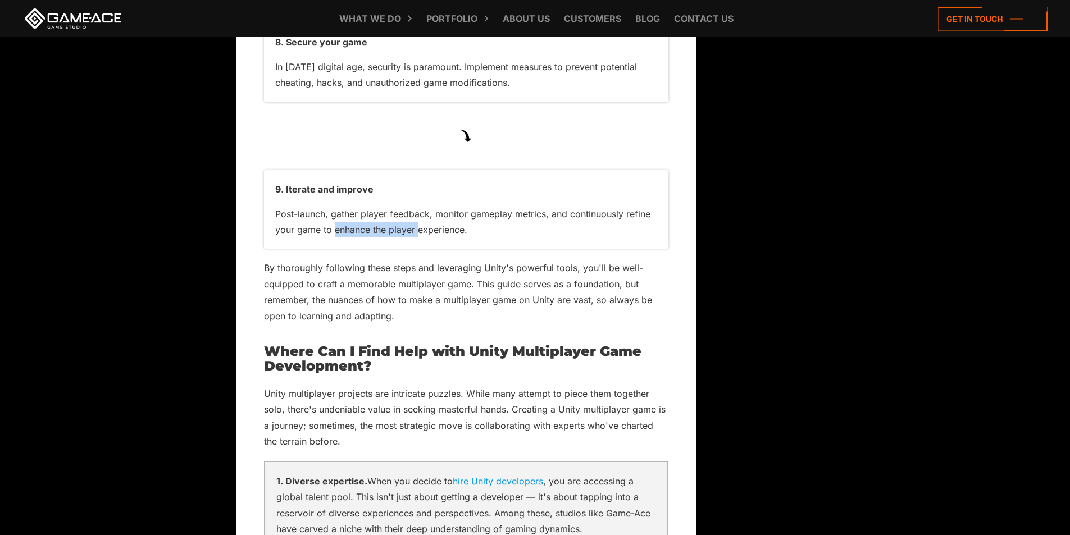
drag, startPoint x: 386, startPoint y: 202, endPoint x: 428, endPoint y: 202, distance: 41.6
click at [426, 206] on p "Post-launch, gather player feedback, monitor gameplay metrics, and continuously…" at bounding box center [466, 222] width 382 height 32
drag, startPoint x: 458, startPoint y: 206, endPoint x: 344, endPoint y: 217, distance: 114.6
click at [457, 206] on p "Post-launch, gather player feedback, monitor gameplay metrics, and continuously…" at bounding box center [466, 222] width 382 height 32
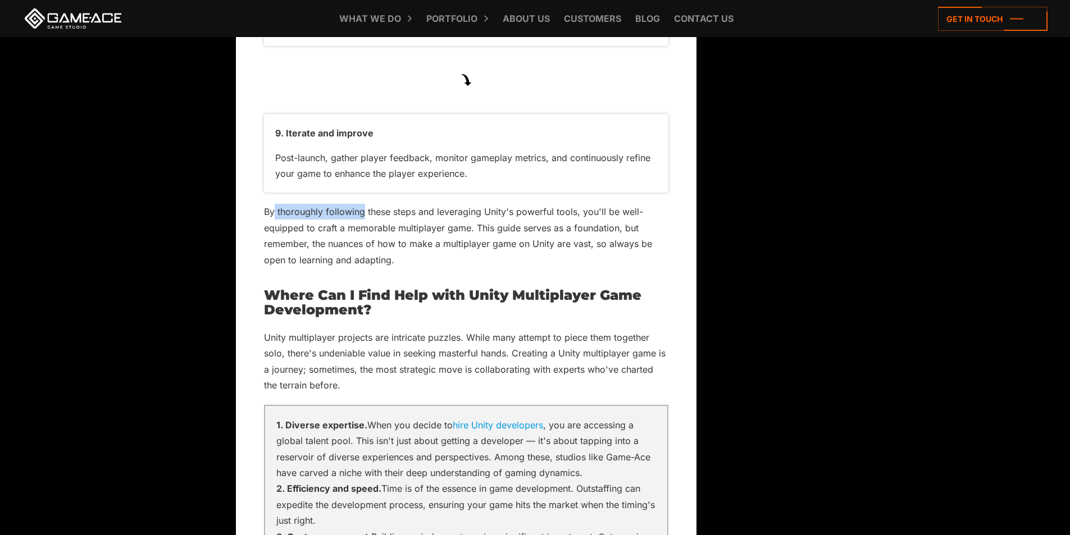
drag, startPoint x: 290, startPoint y: 179, endPoint x: 379, endPoint y: 184, distance: 89.5
click at [376, 204] on p "By thoroughly following these steps and leveraging Unity's powerful tools, you'…" at bounding box center [466, 236] width 404 height 64
drag, startPoint x: 525, startPoint y: 182, endPoint x: 571, endPoint y: 183, distance: 46.6
click at [571, 204] on p "By thoroughly following these steps and leveraging Unity's powerful tools, you'…" at bounding box center [466, 236] width 404 height 64
drag, startPoint x: 595, startPoint y: 183, endPoint x: 681, endPoint y: 179, distance: 86.1
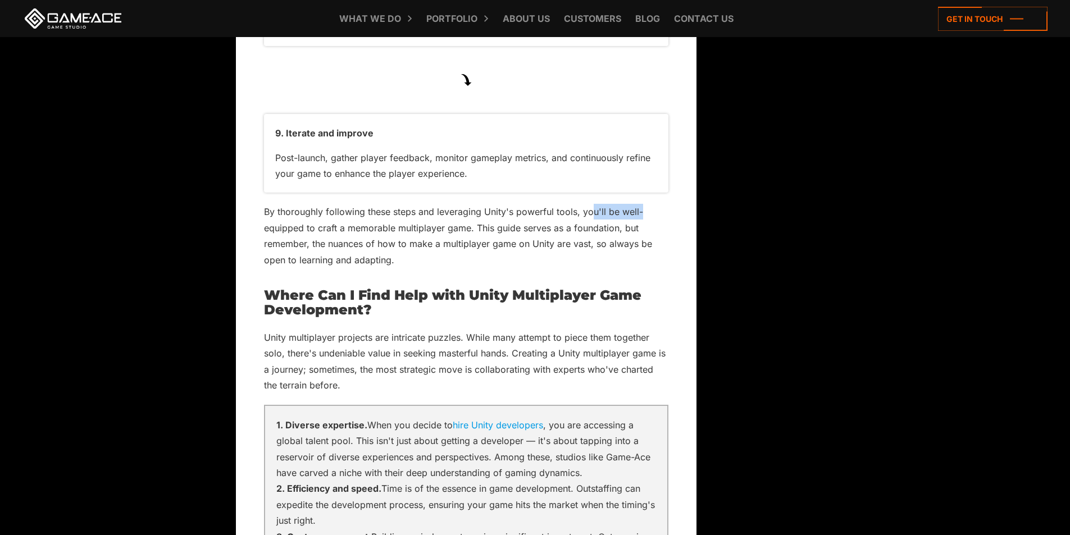
drag, startPoint x: 324, startPoint y: 202, endPoint x: 356, endPoint y: 201, distance: 32.0
click at [355, 204] on p "By thoroughly following these steps and leveraging Unity's powerful tools, you'…" at bounding box center [466, 236] width 404 height 64
drag, startPoint x: 430, startPoint y: 197, endPoint x: 463, endPoint y: 197, distance: 33.1
click at [462, 204] on p "By thoroughly following these steps and leveraging Unity's powerful tools, you'…" at bounding box center [466, 236] width 404 height 64
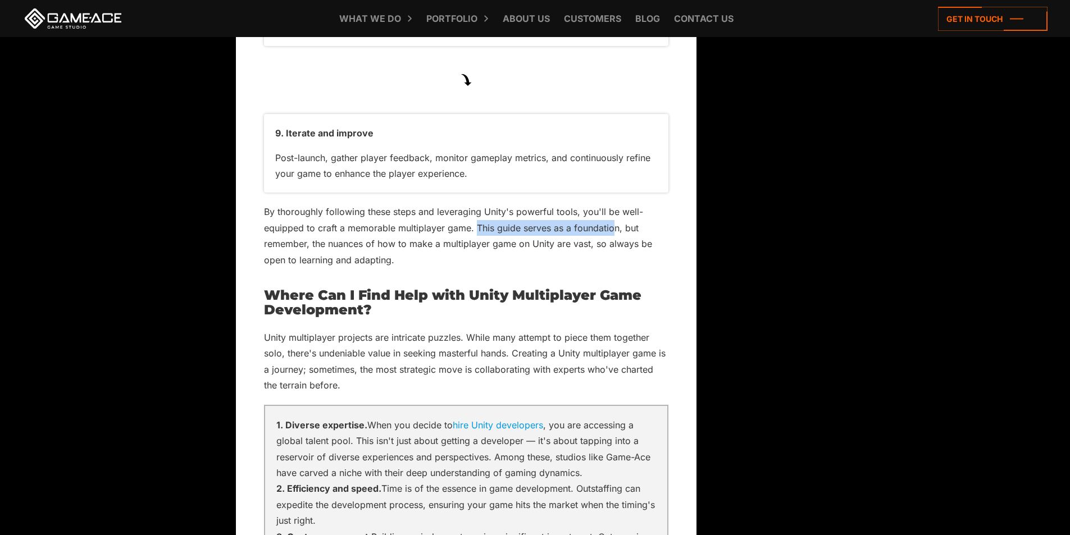
drag, startPoint x: 478, startPoint y: 197, endPoint x: 615, endPoint y: 201, distance: 136.5
click at [615, 204] on p "By thoroughly following these steps and leveraging Unity's powerful tools, you'…" at bounding box center [466, 236] width 404 height 64
drag, startPoint x: 331, startPoint y: 211, endPoint x: 383, endPoint y: 215, distance: 51.2
click at [383, 215] on p "By thoroughly following these steps and leveraging Unity's powerful tools, you'…" at bounding box center [466, 236] width 404 height 64
drag, startPoint x: 485, startPoint y: 216, endPoint x: 614, endPoint y: 217, distance: 128.6
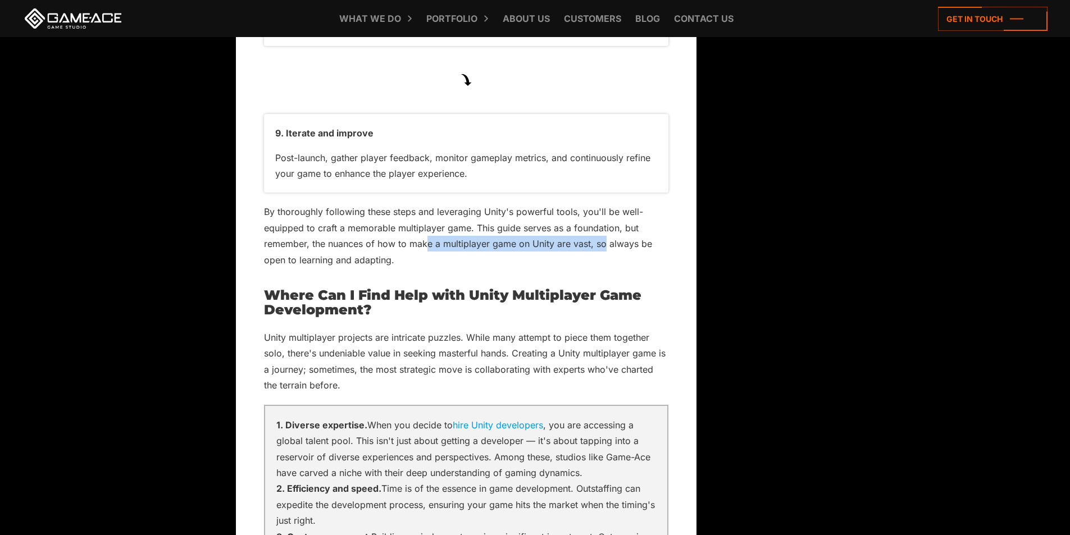
click at [605, 217] on p "By thoroughly following these steps and leveraging Unity's powerful tools, you'…" at bounding box center [466, 236] width 404 height 64
drag, startPoint x: 625, startPoint y: 216, endPoint x: 635, endPoint y: 216, distance: 10.1
click at [635, 216] on p "By thoroughly following these steps and leveraging Unity's powerful tools, you'…" at bounding box center [466, 236] width 404 height 64
click at [588, 231] on p "By thoroughly following these steps and leveraging Unity's powerful tools, you'…" at bounding box center [466, 236] width 404 height 64
drag, startPoint x: 622, startPoint y: 216, endPoint x: 666, endPoint y: 216, distance: 43.8
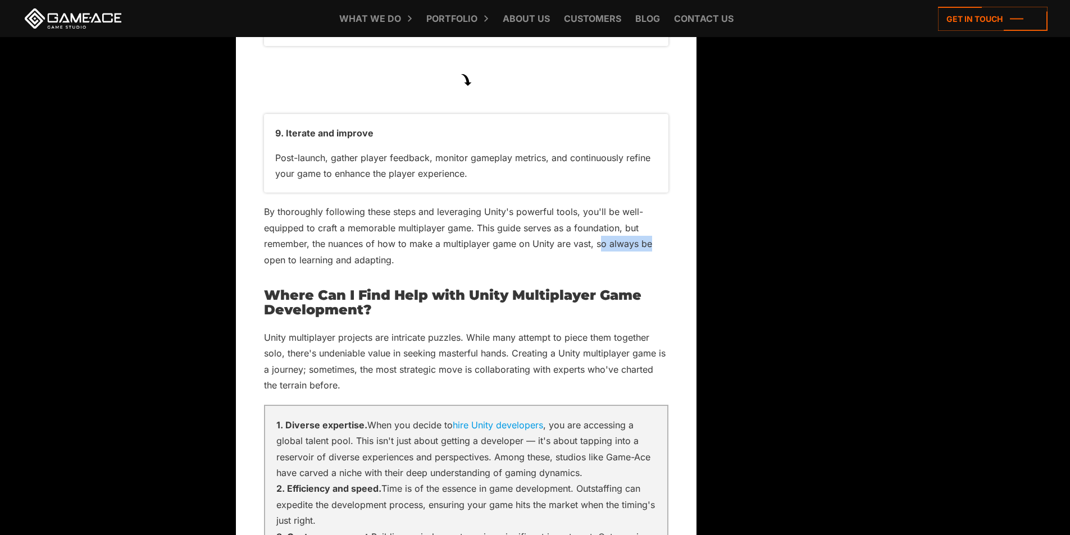
click at [666, 216] on p "By thoroughly following these steps and leveraging Unity's powerful tools, you'…" at bounding box center [466, 236] width 404 height 64
drag, startPoint x: 330, startPoint y: 229, endPoint x: 444, endPoint y: 239, distance: 114.5
click at [397, 232] on p "By thoroughly following these steps and leveraging Unity's powerful tools, you'…" at bounding box center [466, 236] width 404 height 64
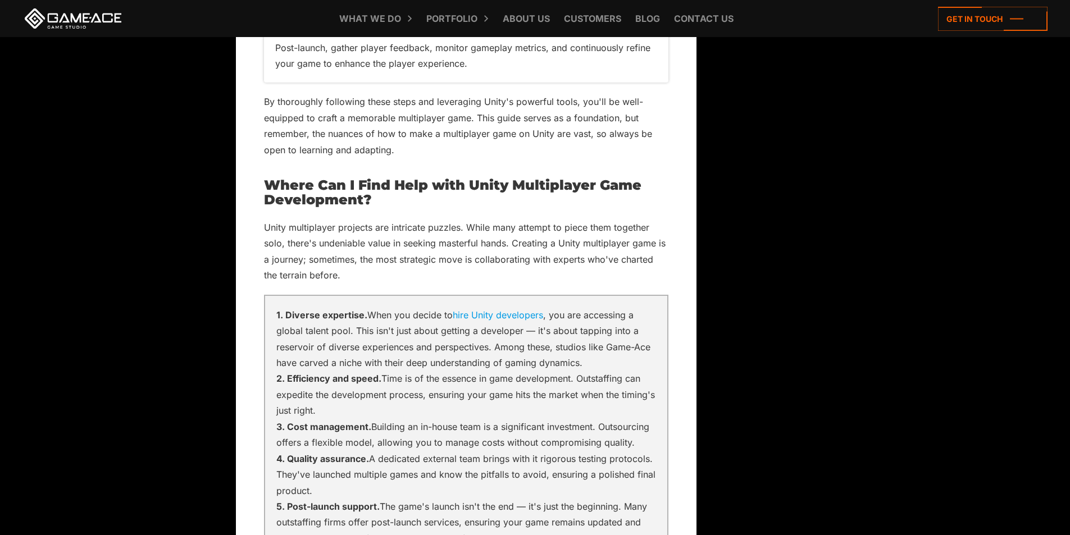
scroll to position [5372, 0]
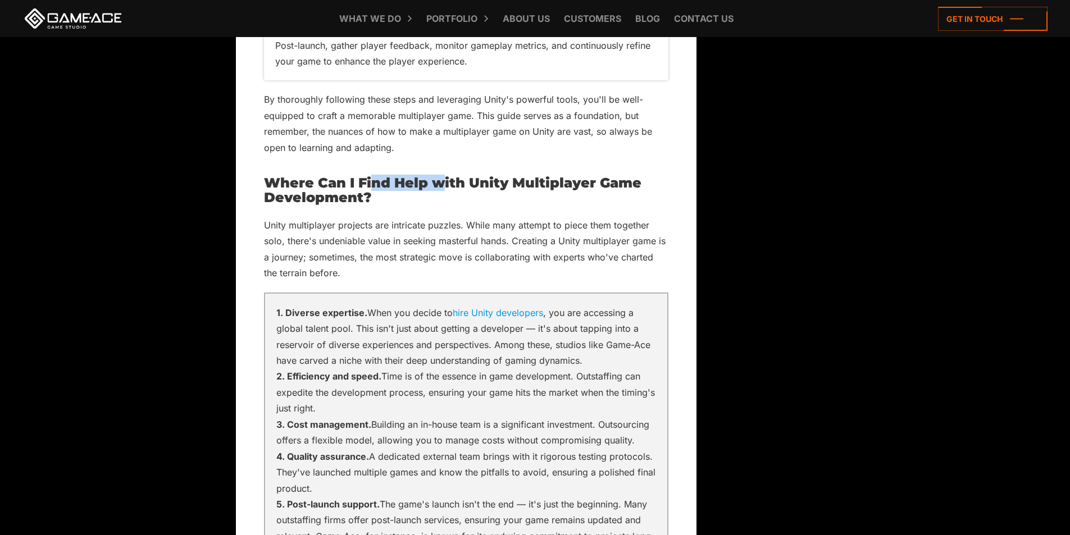
drag, startPoint x: 438, startPoint y: 151, endPoint x: 498, endPoint y: 151, distance: 60.1
click at [460, 176] on h2 "Where Can I Find Help with Unity Multiplayer Game Development?" at bounding box center [466, 191] width 404 height 30
drag, startPoint x: 507, startPoint y: 149, endPoint x: 583, endPoint y: 153, distance: 76.5
click at [586, 176] on h2 "Where Can I Find Help with Unity Multiplayer Game Development?" at bounding box center [466, 191] width 404 height 30
drag, startPoint x: 344, startPoint y: 191, endPoint x: 385, endPoint y: 192, distance: 40.5
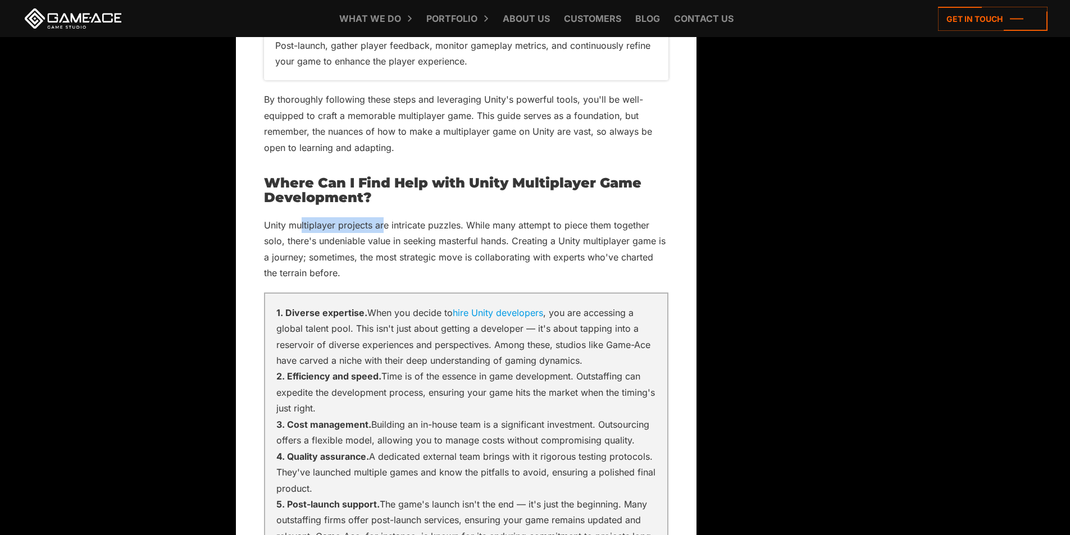
click at [383, 217] on p "Unity multiplayer projects are intricate puzzles. While many attempt to piece t…" at bounding box center [466, 249] width 404 height 64
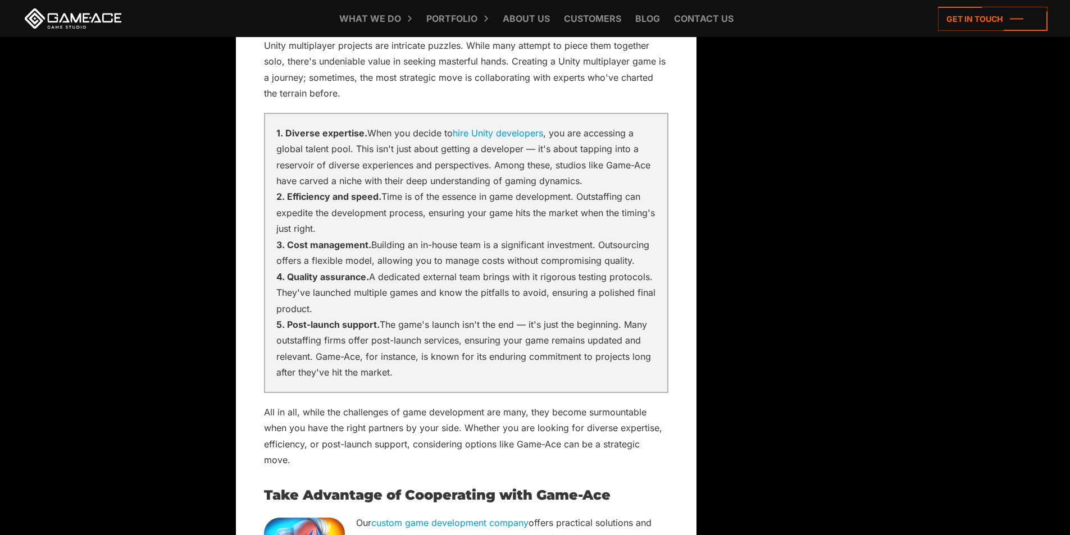
scroll to position [5541, 0]
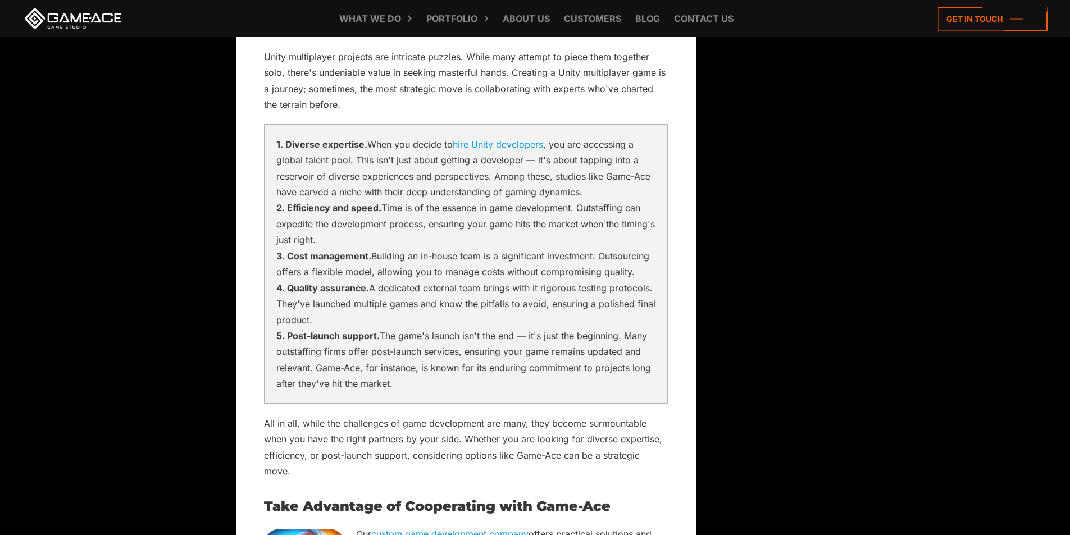
drag, startPoint x: 218, startPoint y: 251, endPoint x: 162, endPoint y: 236, distance: 57.4
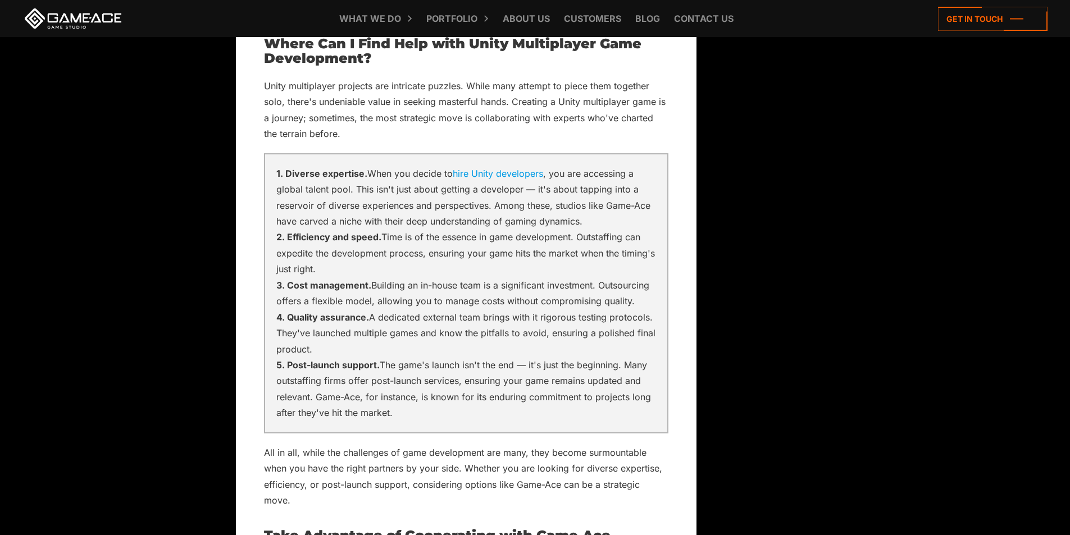
scroll to position [5485, 0]
